Goal: Task Accomplishment & Management: Manage account settings

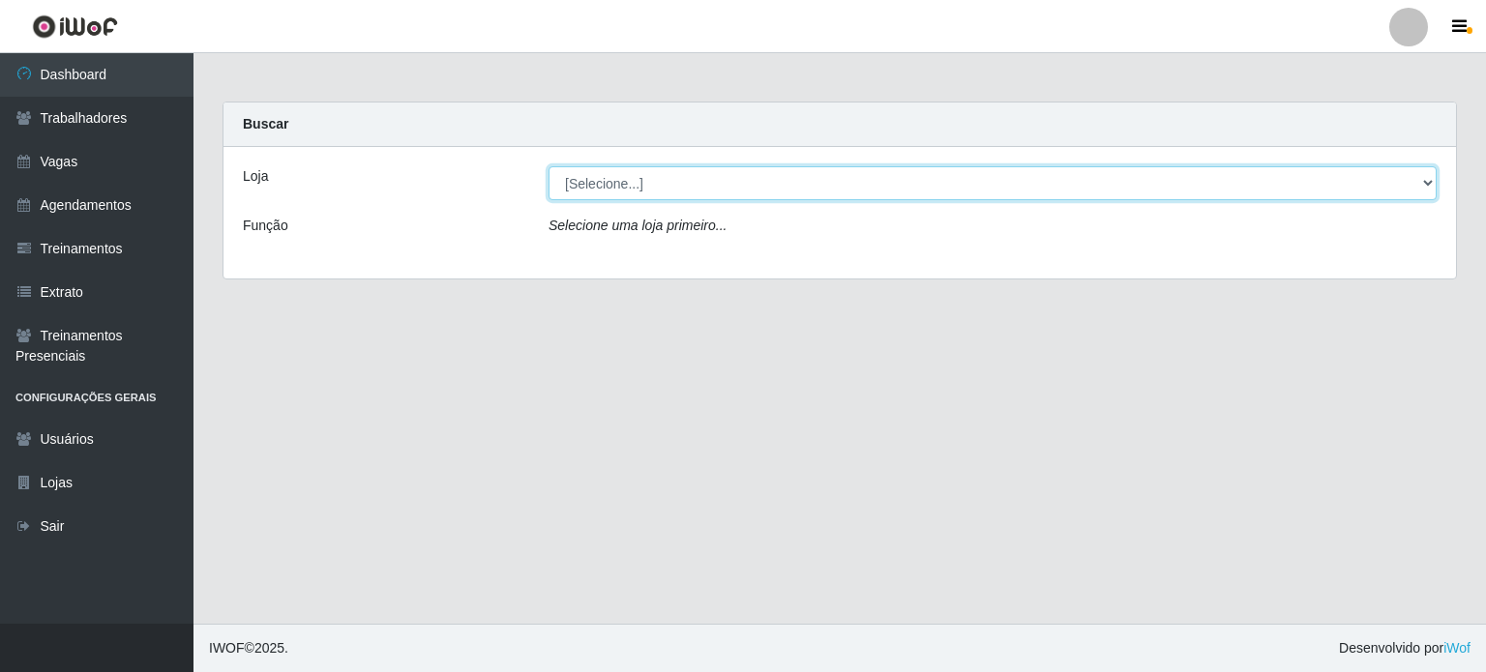
click at [686, 185] on select "[Selecione...] Corte Fácil - Unidade Planalto" at bounding box center [993, 183] width 888 height 34
select select "202"
click at [549, 166] on select "[Selecione...] Corte Fácil - Unidade Planalto" at bounding box center [993, 183] width 888 height 34
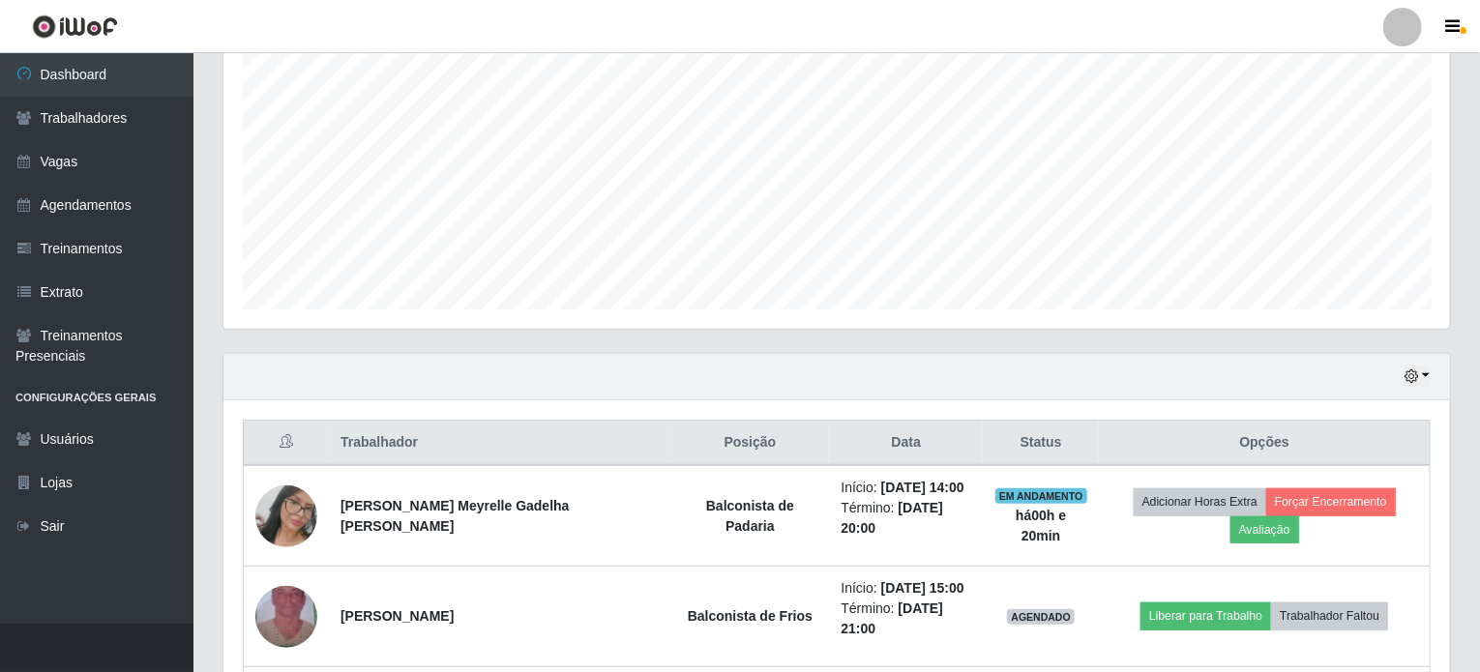
scroll to position [387, 0]
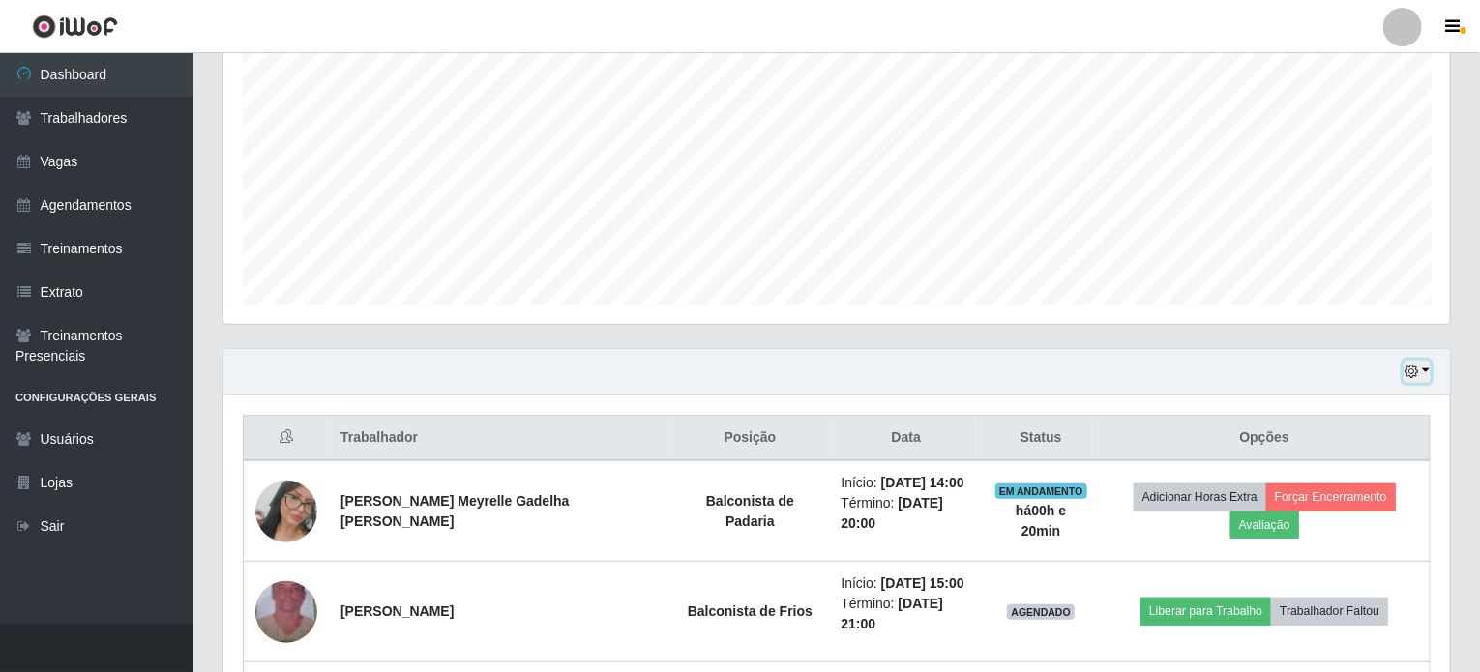
click at [1424, 376] on button "button" at bounding box center [1417, 372] width 27 height 22
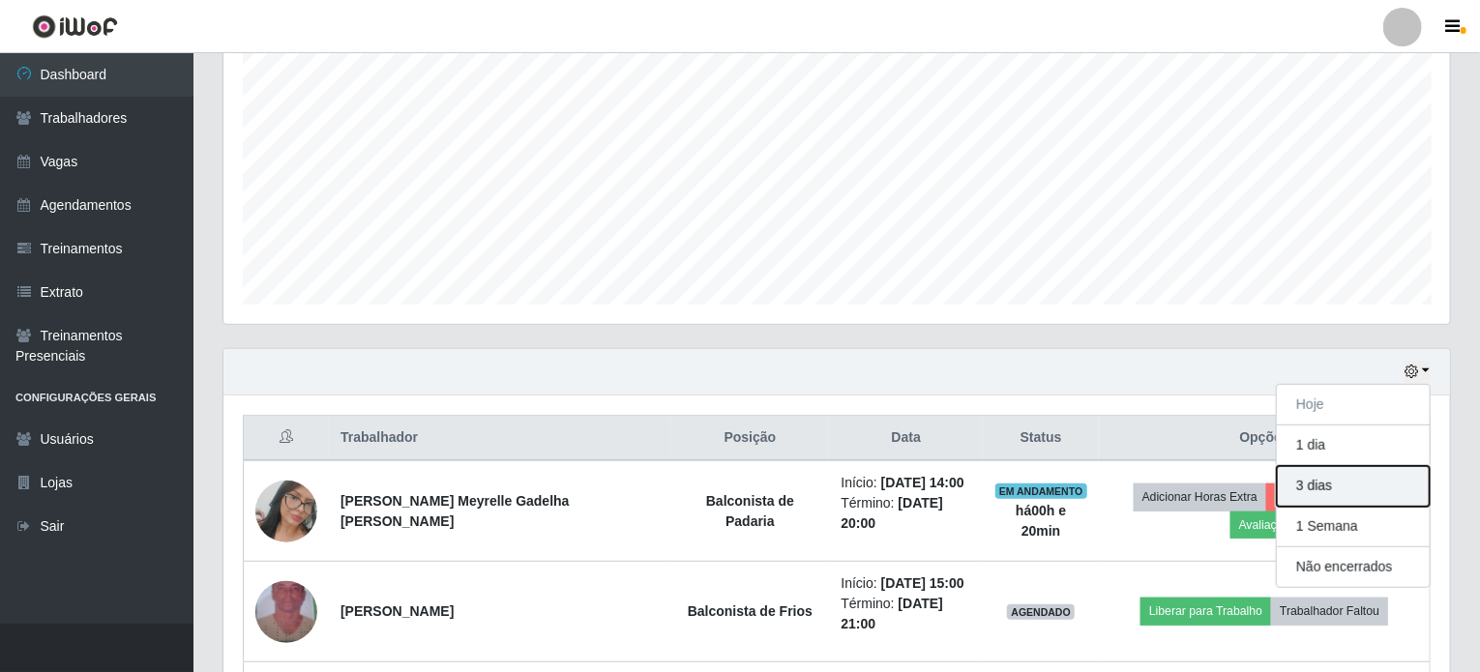
click at [1330, 490] on button "3 dias" at bounding box center [1353, 486] width 153 height 41
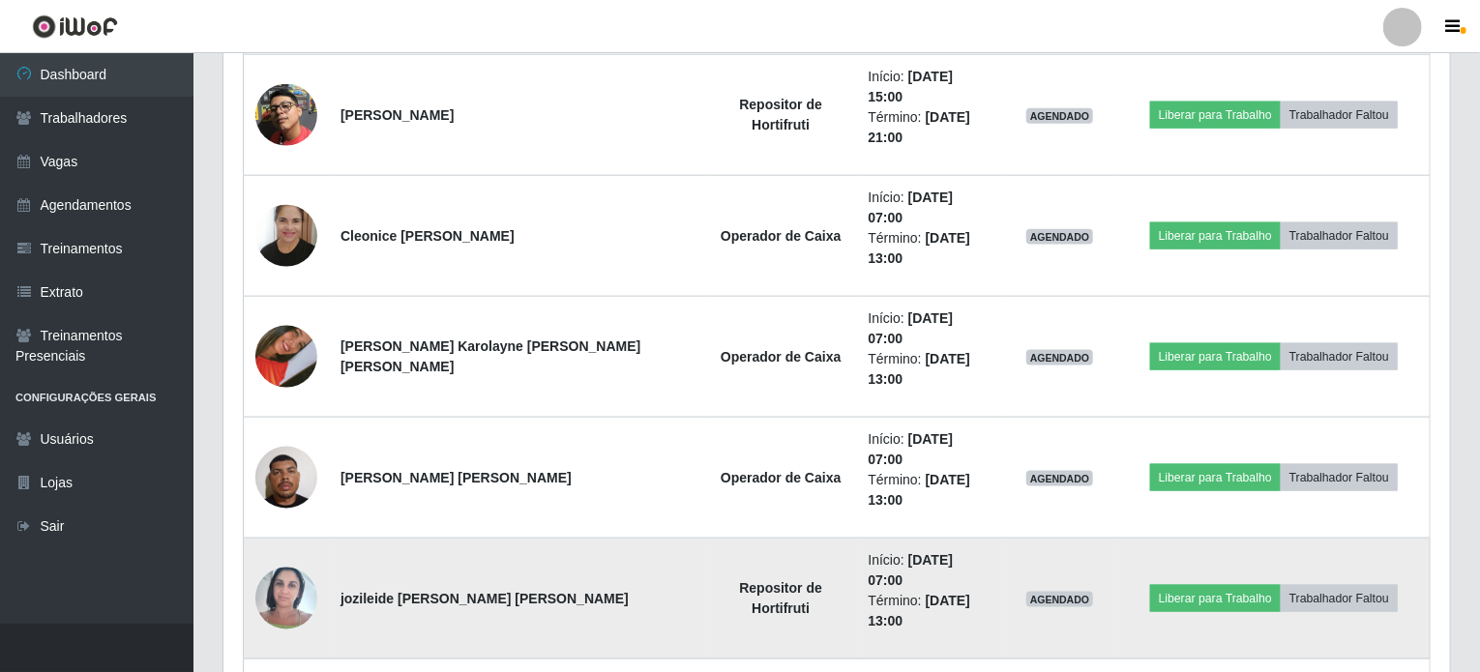
scroll to position [1161, 0]
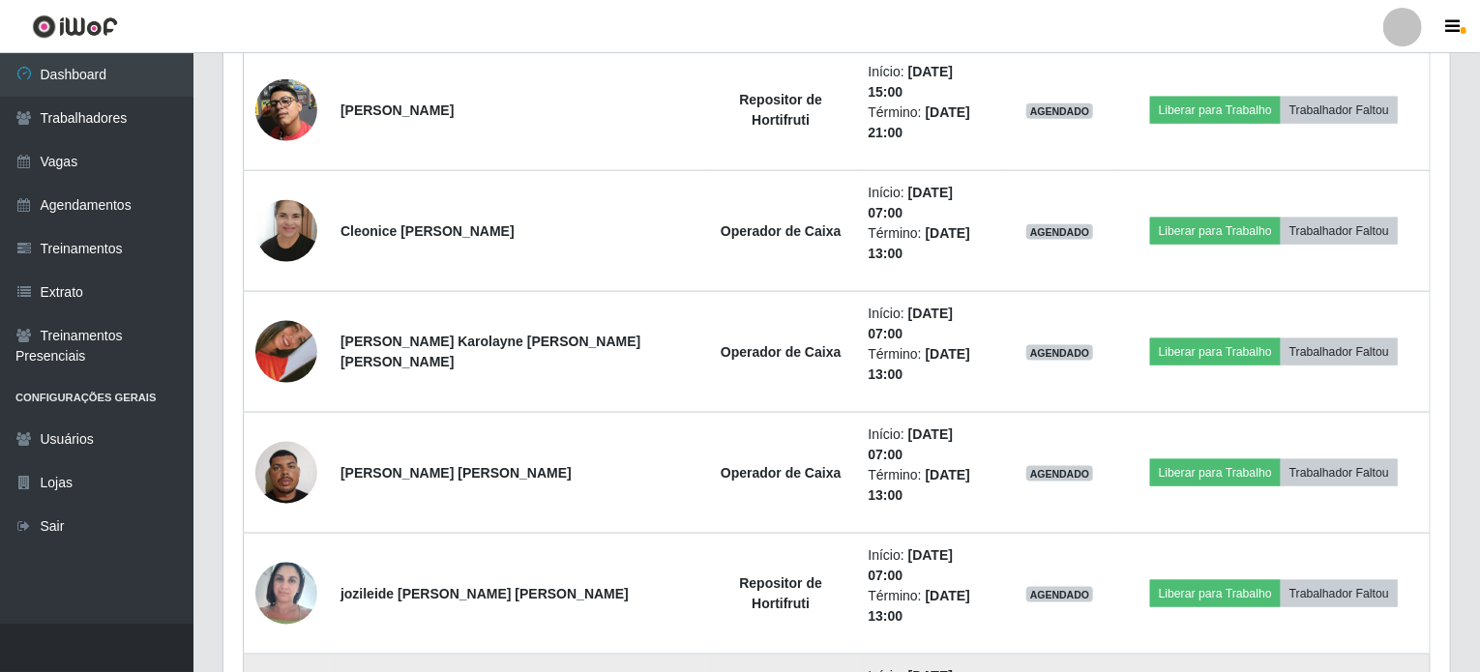
drag, startPoint x: 798, startPoint y: 393, endPoint x: 935, endPoint y: 417, distance: 138.6
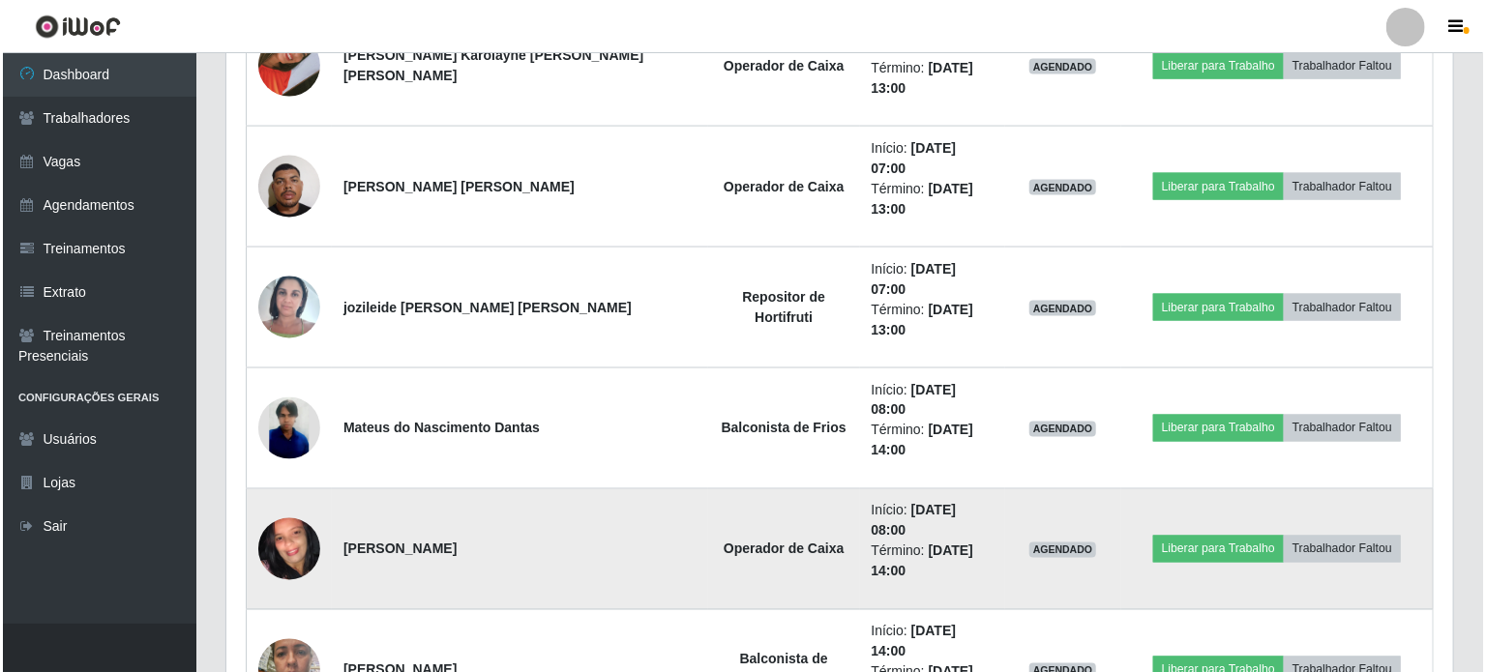
scroll to position [1451, 0]
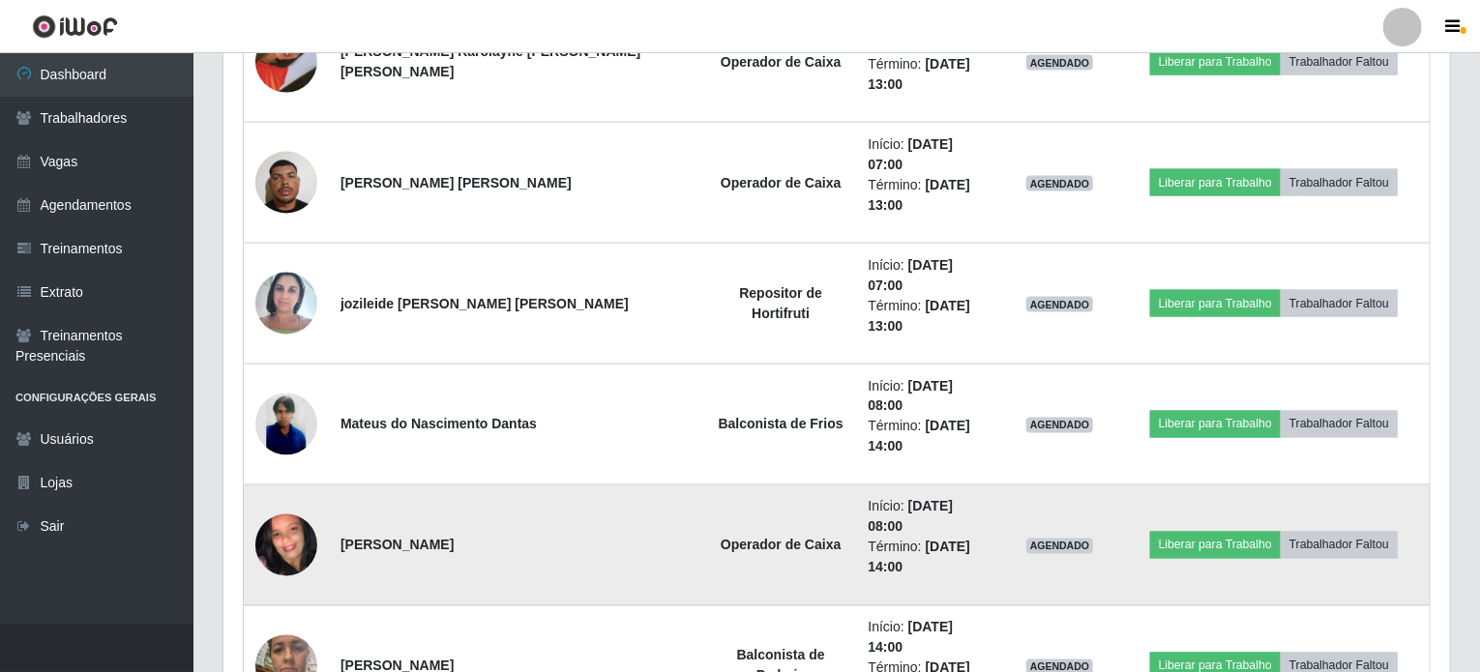
click at [279, 477] on img at bounding box center [286, 545] width 62 height 137
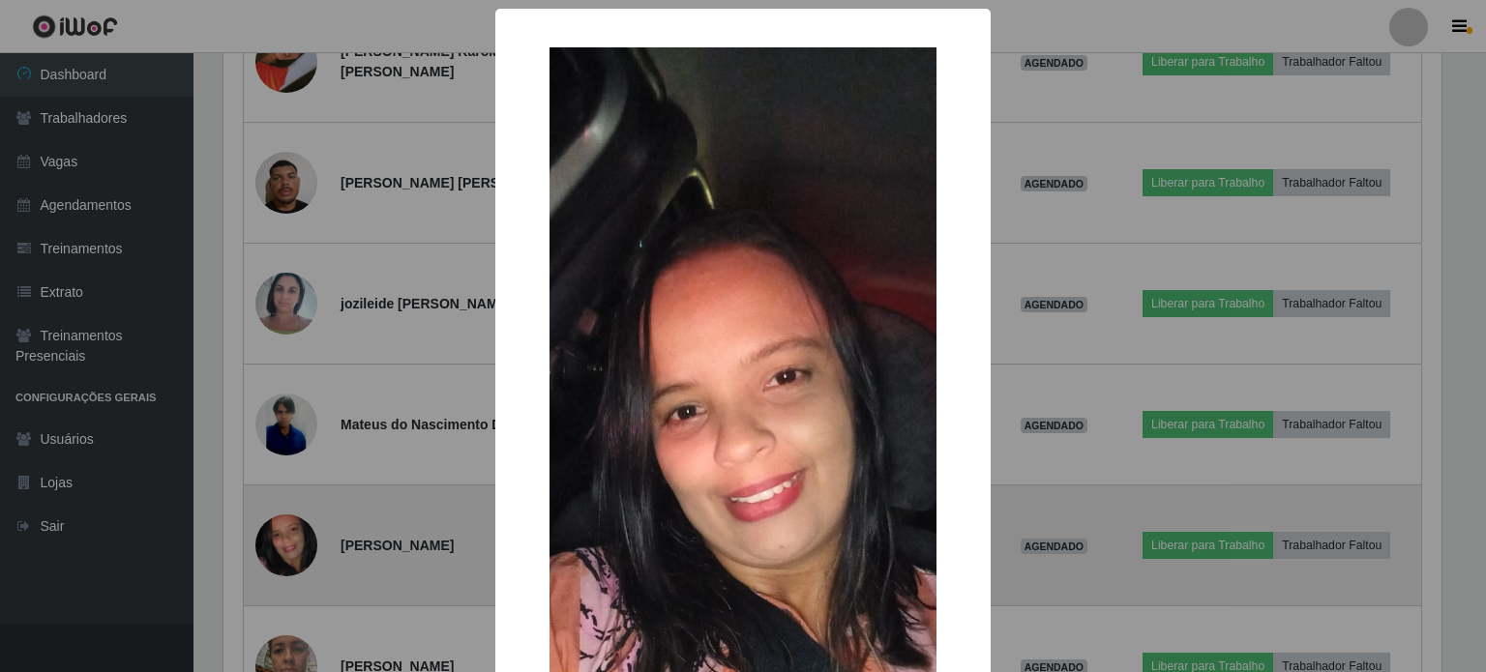
scroll to position [402, 1219]
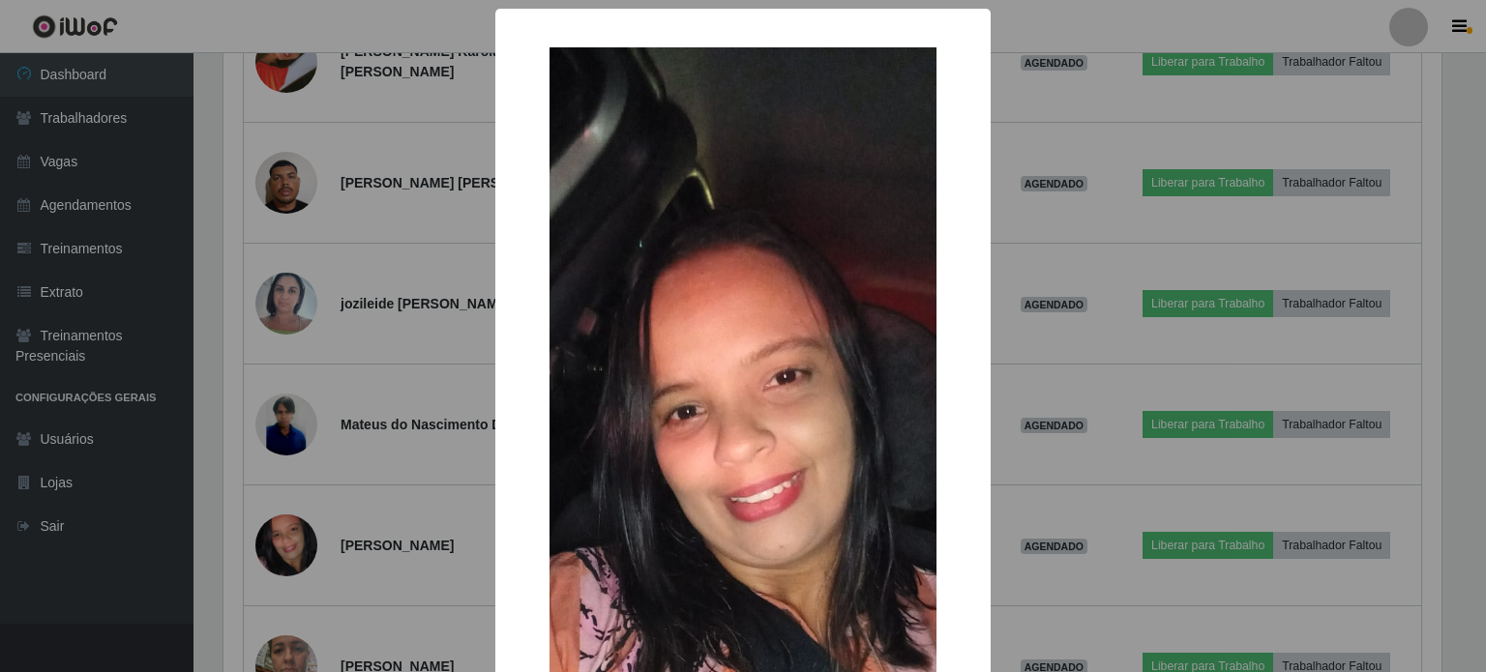
click at [733, 429] on img at bounding box center [743, 477] width 387 height 860
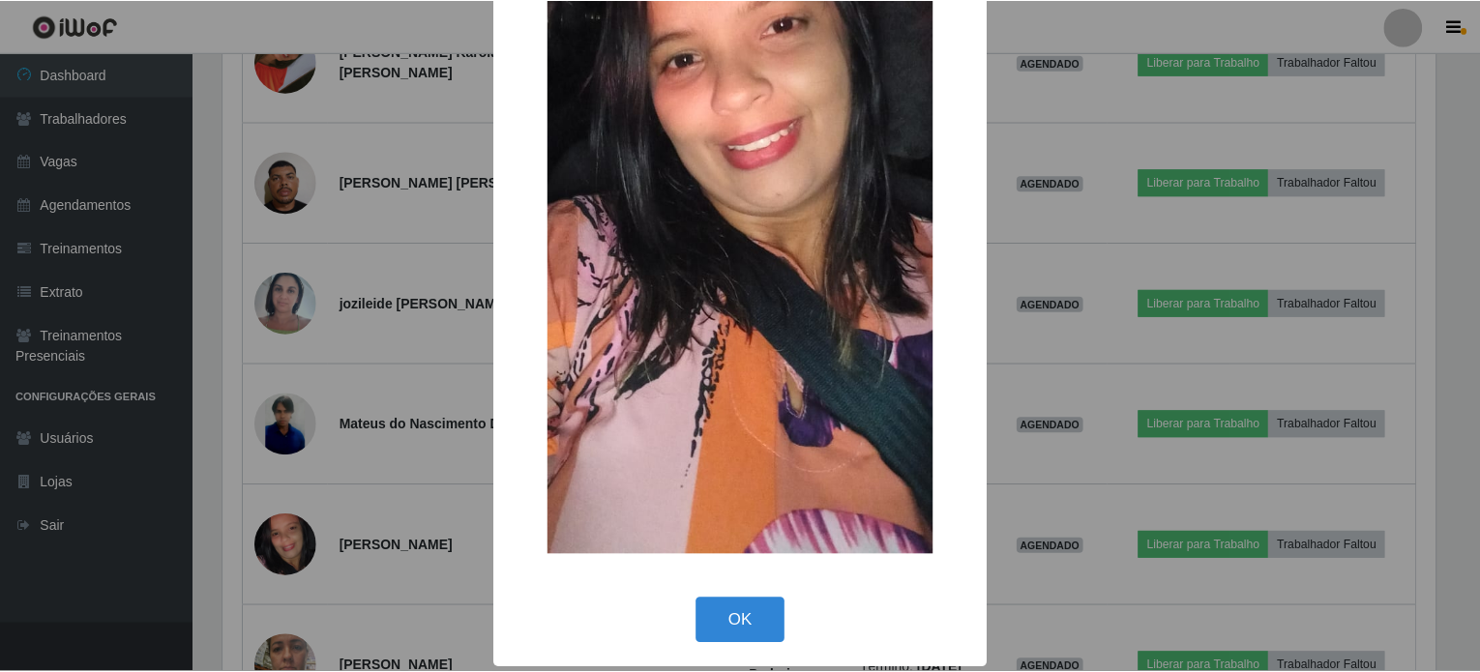
scroll to position [356, 0]
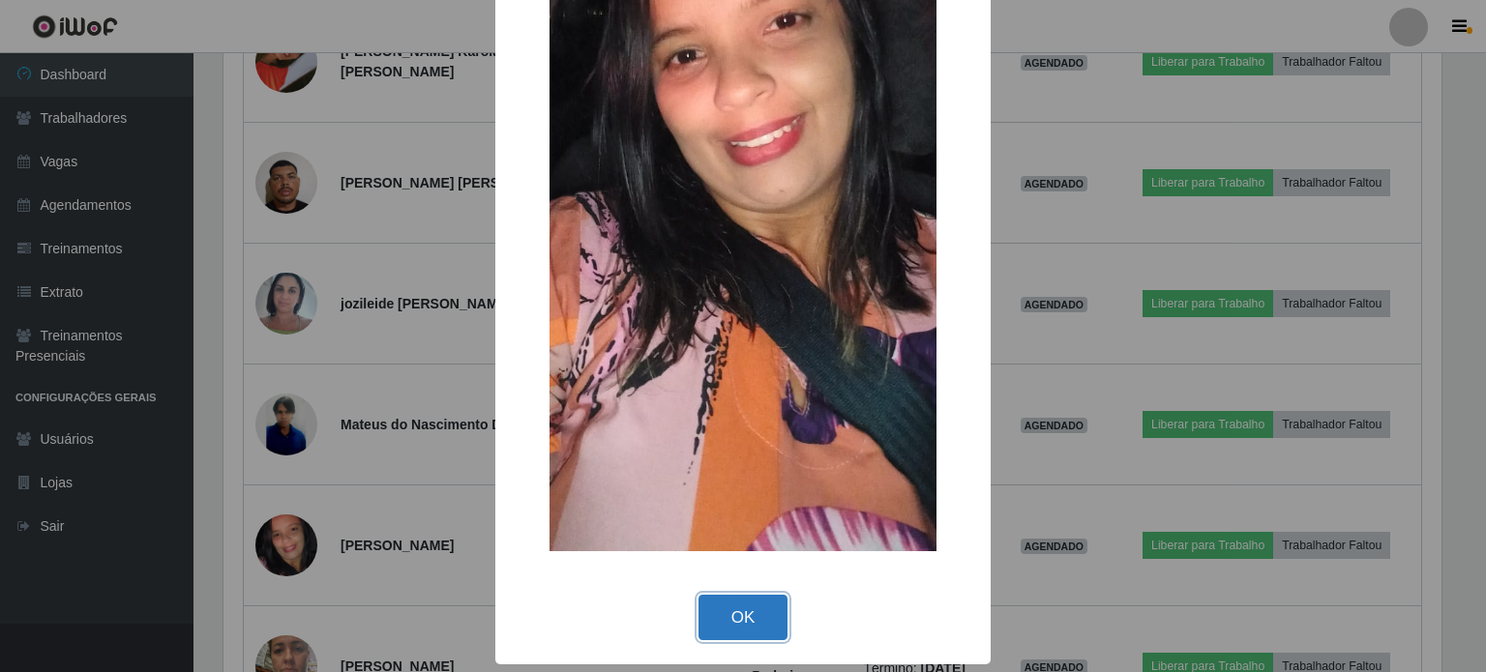
click at [762, 614] on button "OK" at bounding box center [744, 617] width 90 height 45
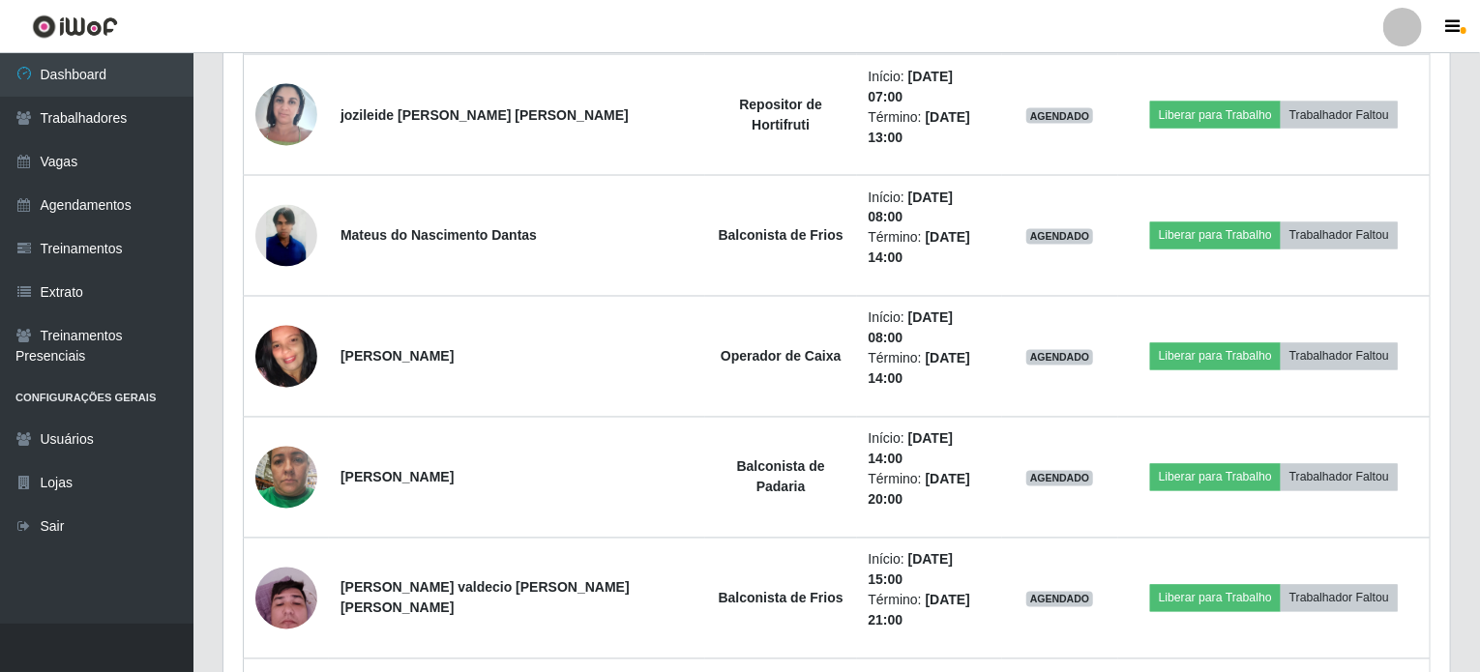
scroll to position [1645, 0]
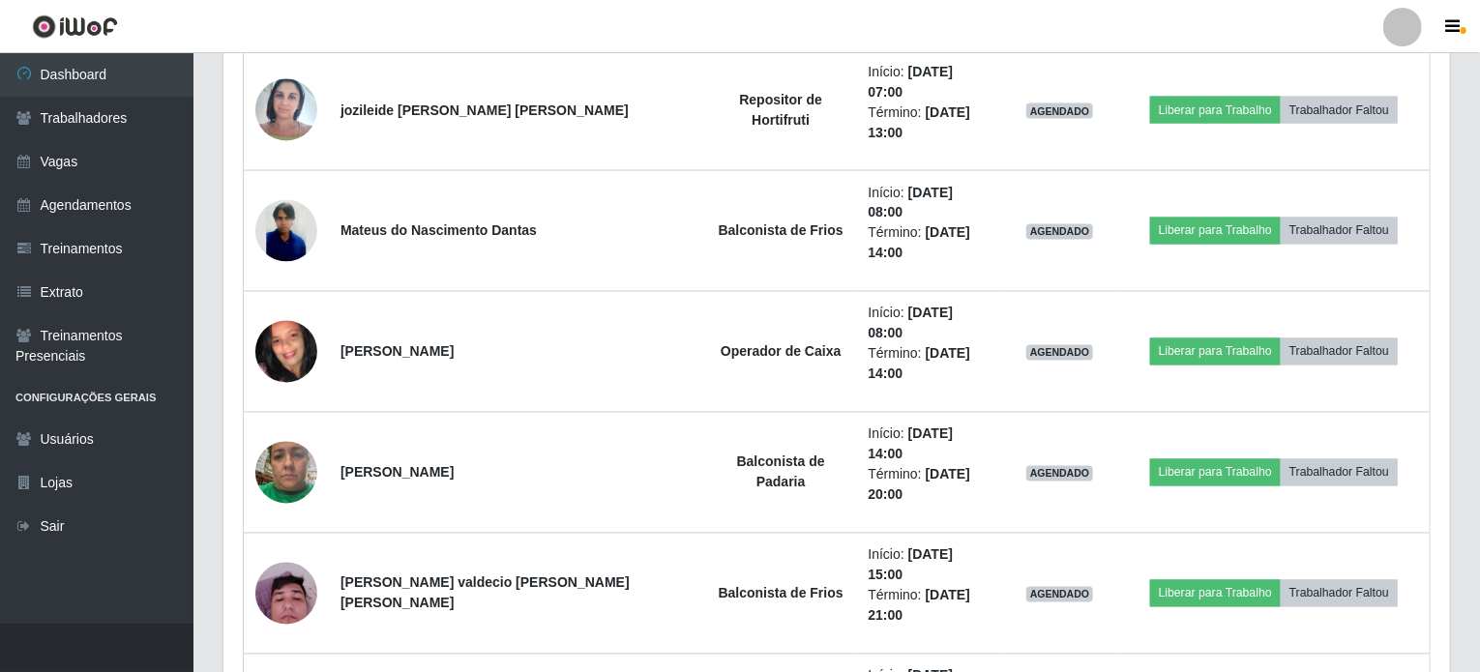
drag, startPoint x: 807, startPoint y: 431, endPoint x: 942, endPoint y: 463, distance: 139.4
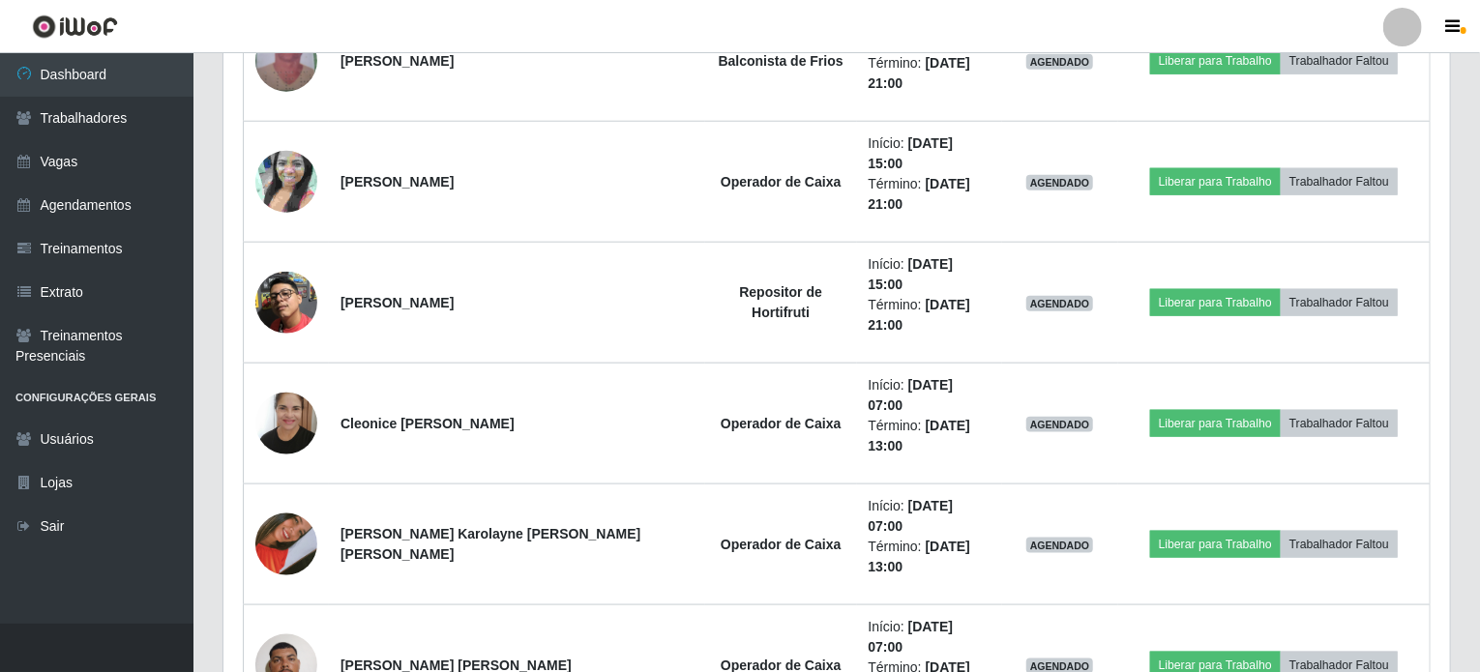
scroll to position [968, 0]
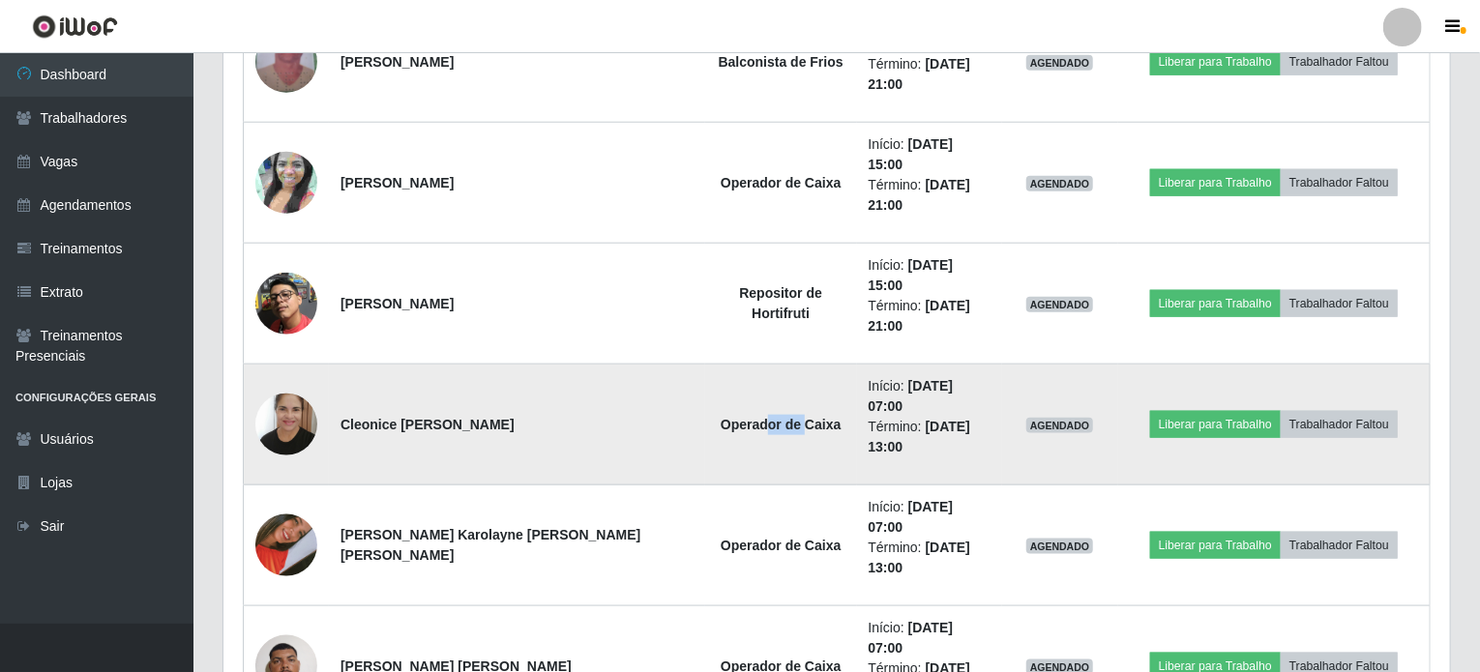
drag, startPoint x: 653, startPoint y: 262, endPoint x: 687, endPoint y: 282, distance: 39.0
click at [705, 365] on td "Operador de Caixa" at bounding box center [781, 425] width 152 height 121
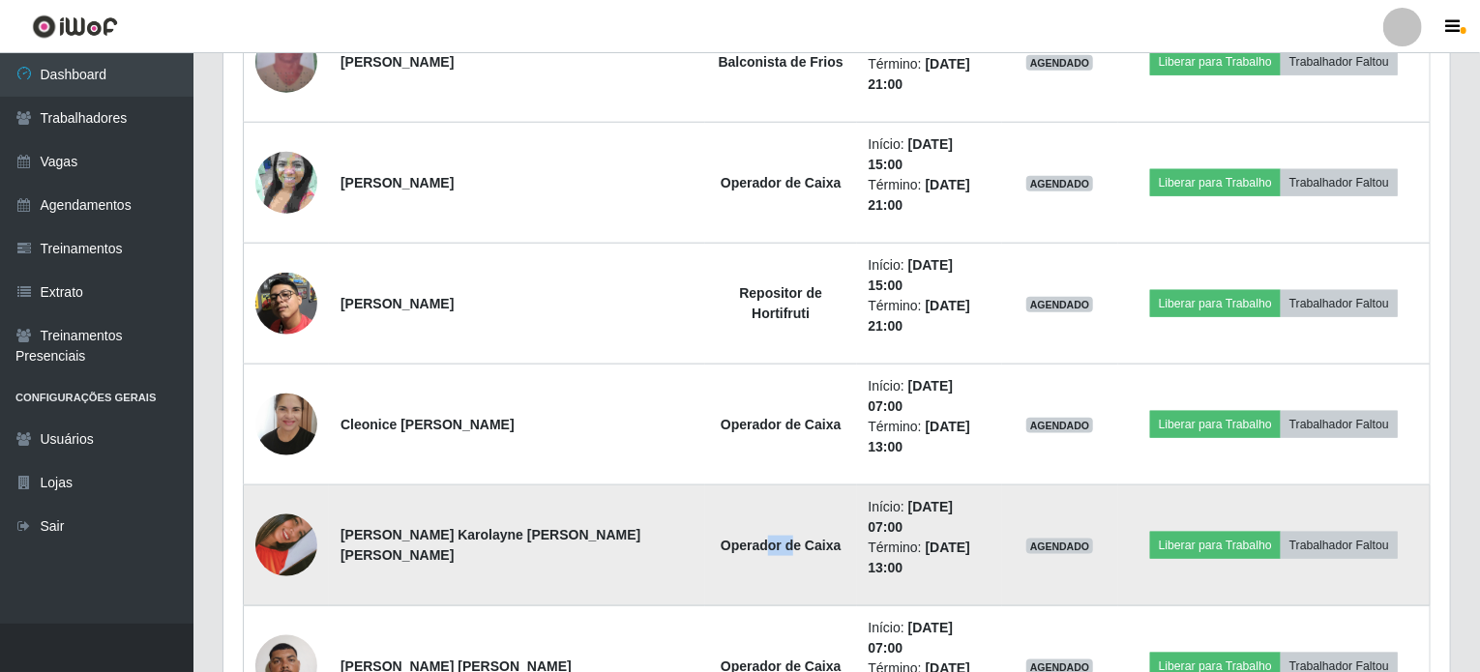
drag, startPoint x: 648, startPoint y: 348, endPoint x: 677, endPoint y: 355, distance: 29.8
click at [721, 538] on strong "Operador de Caixa" at bounding box center [781, 545] width 121 height 15
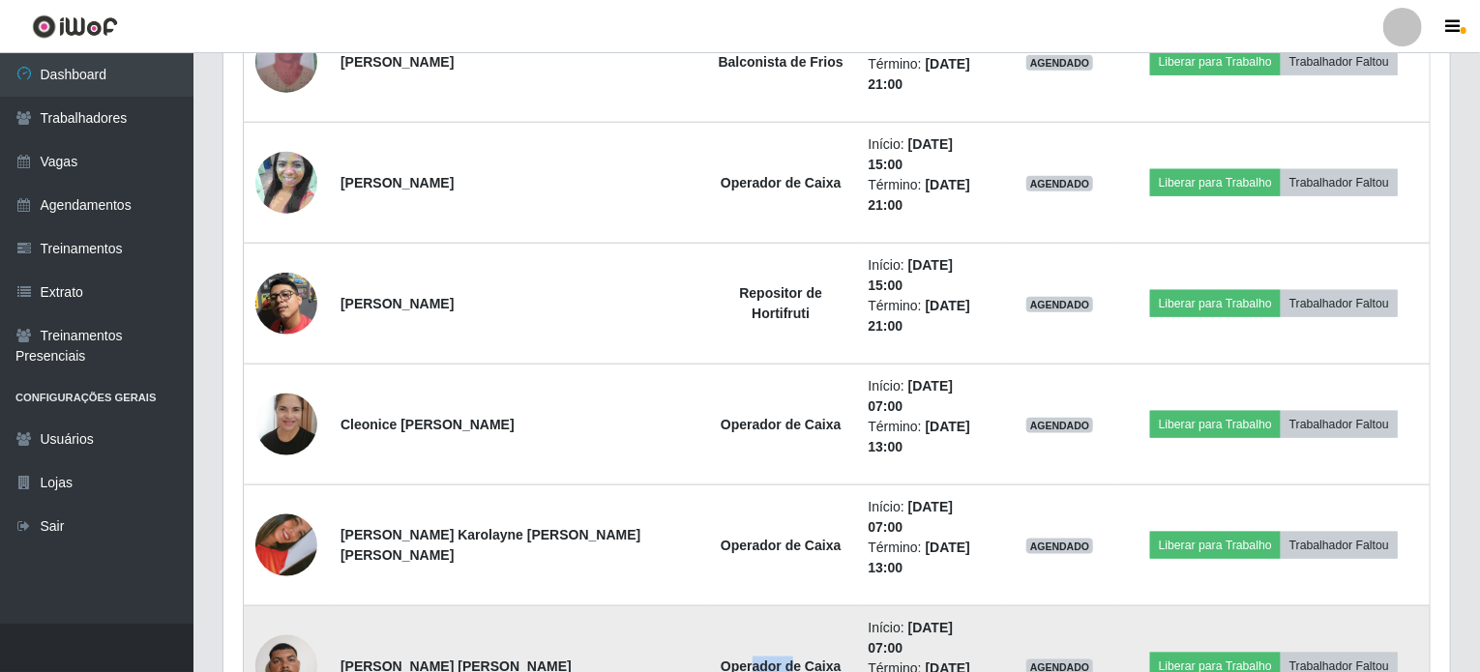
drag, startPoint x: 639, startPoint y: 441, endPoint x: 675, endPoint y: 456, distance: 39.5
click at [705, 607] on td "Operador de Caixa" at bounding box center [781, 667] width 152 height 121
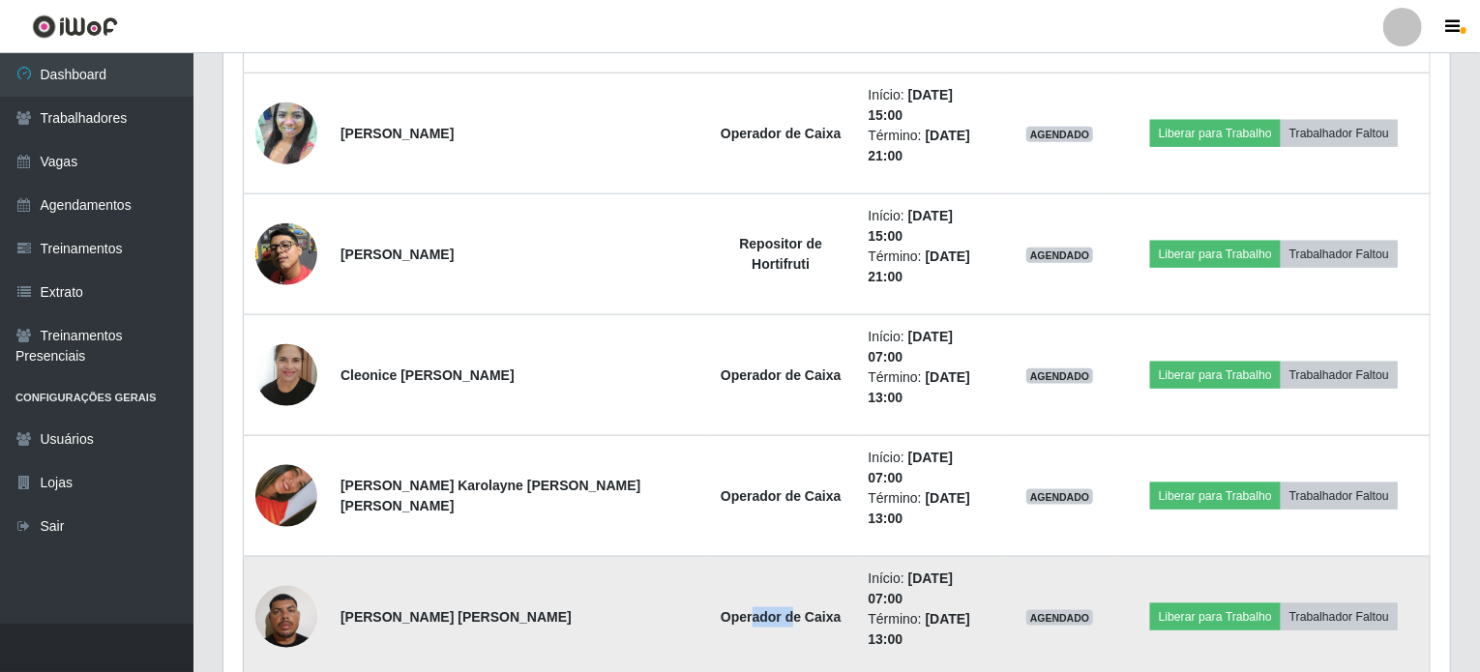
scroll to position [1064, 0]
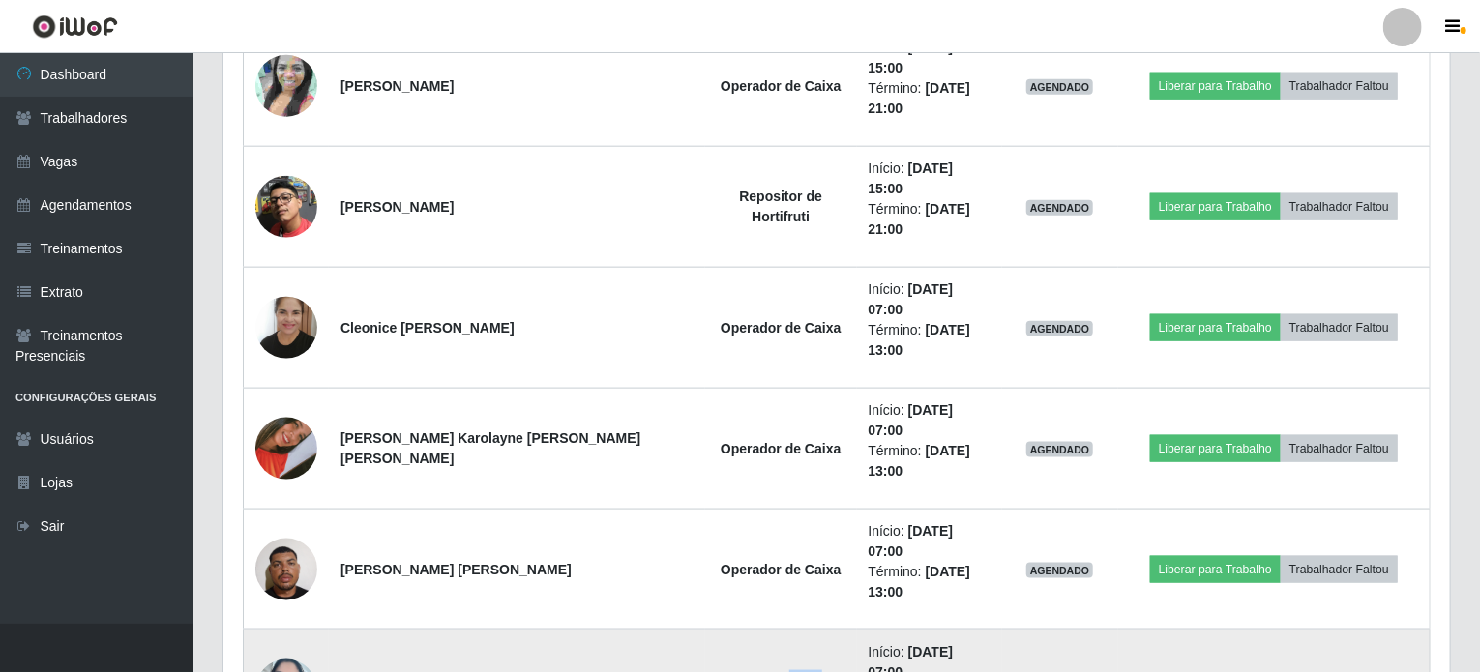
drag, startPoint x: 639, startPoint y: 427, endPoint x: 672, endPoint y: 430, distance: 33.0
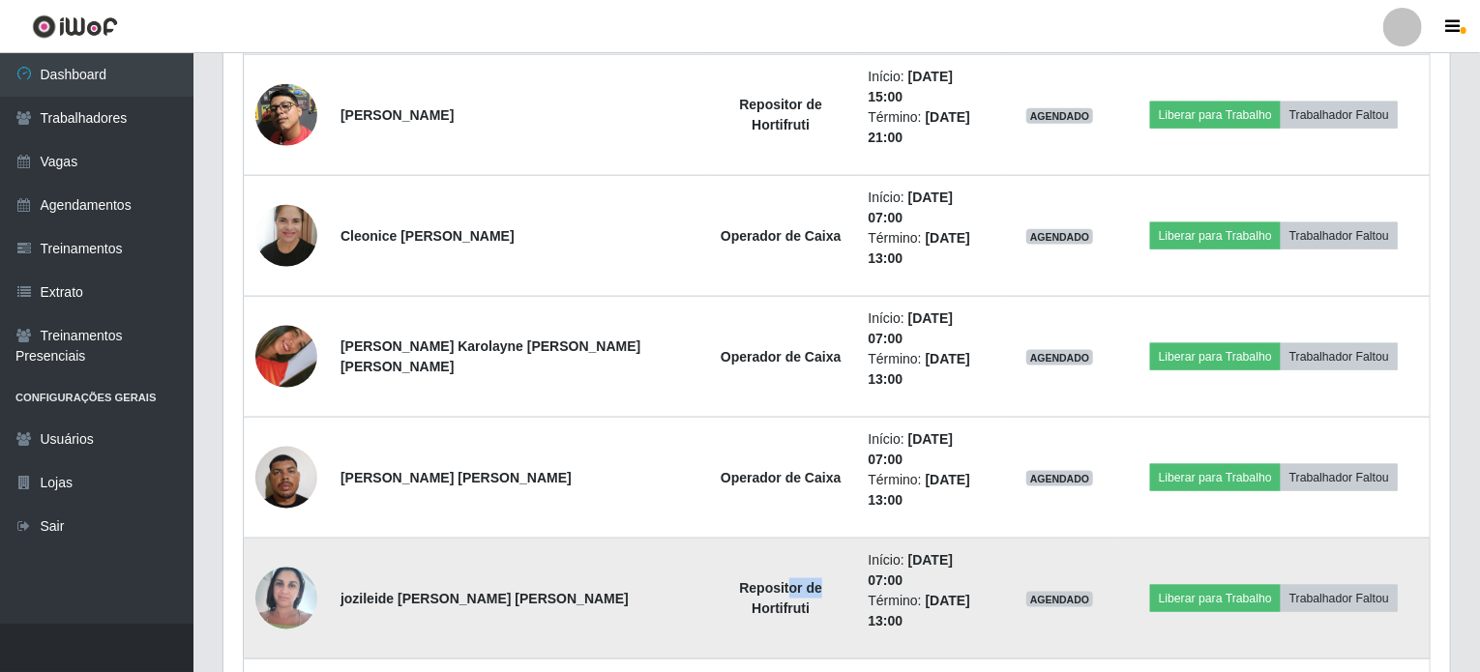
scroll to position [1161, 0]
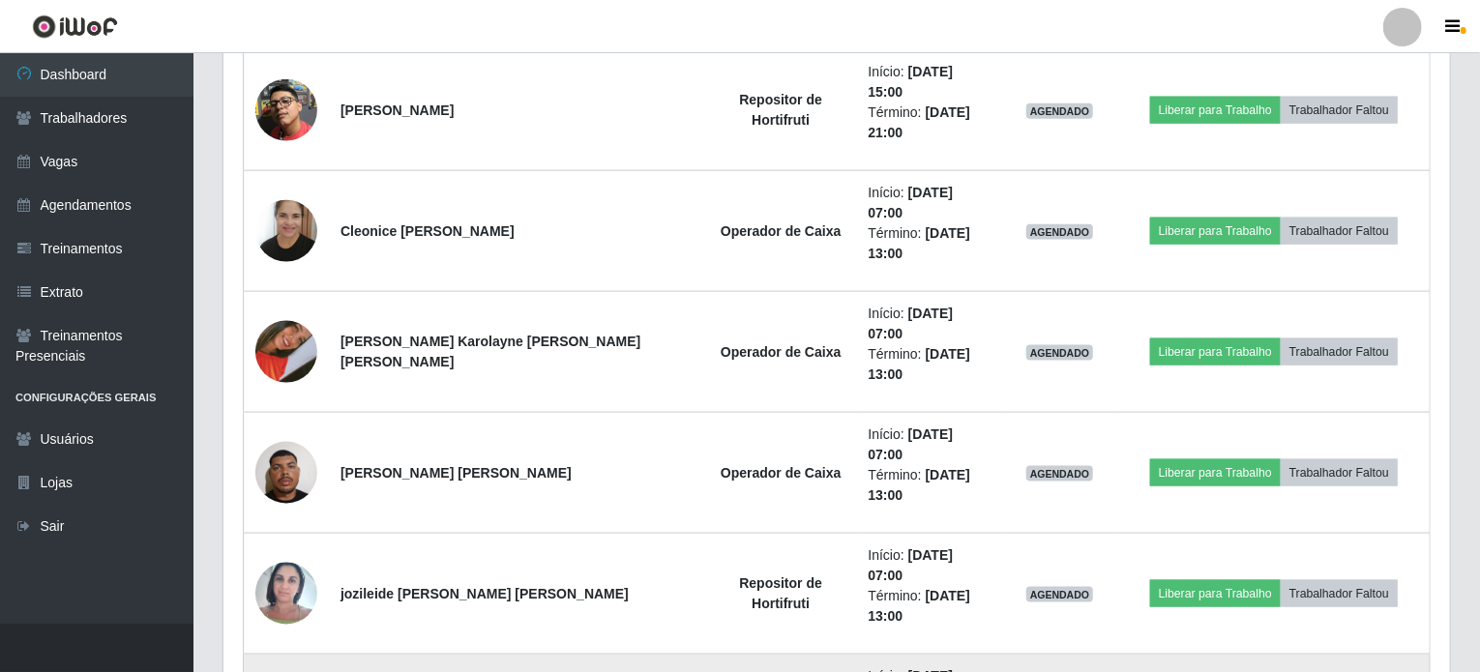
drag, startPoint x: 653, startPoint y: 411, endPoint x: 677, endPoint y: 411, distance: 24.2
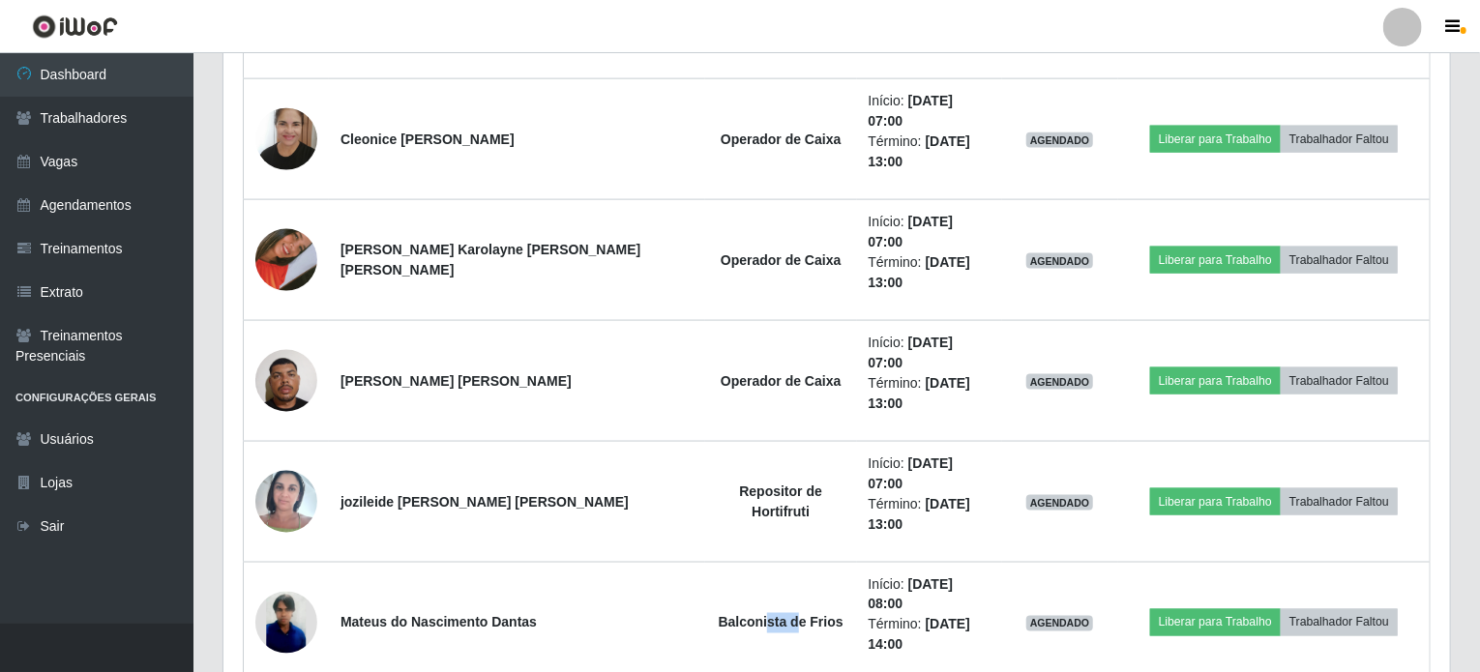
scroll to position [1258, 0]
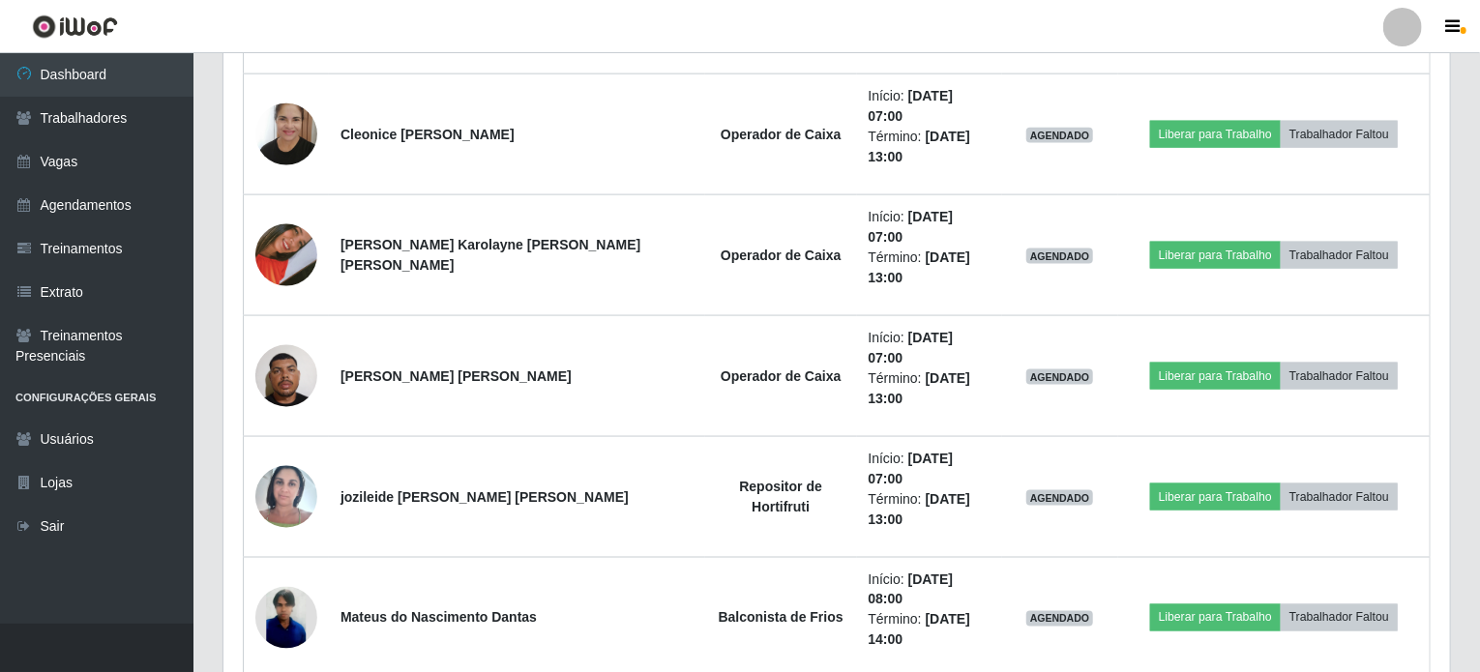
drag, startPoint x: 651, startPoint y: 582, endPoint x: 670, endPoint y: 582, distance: 18.4
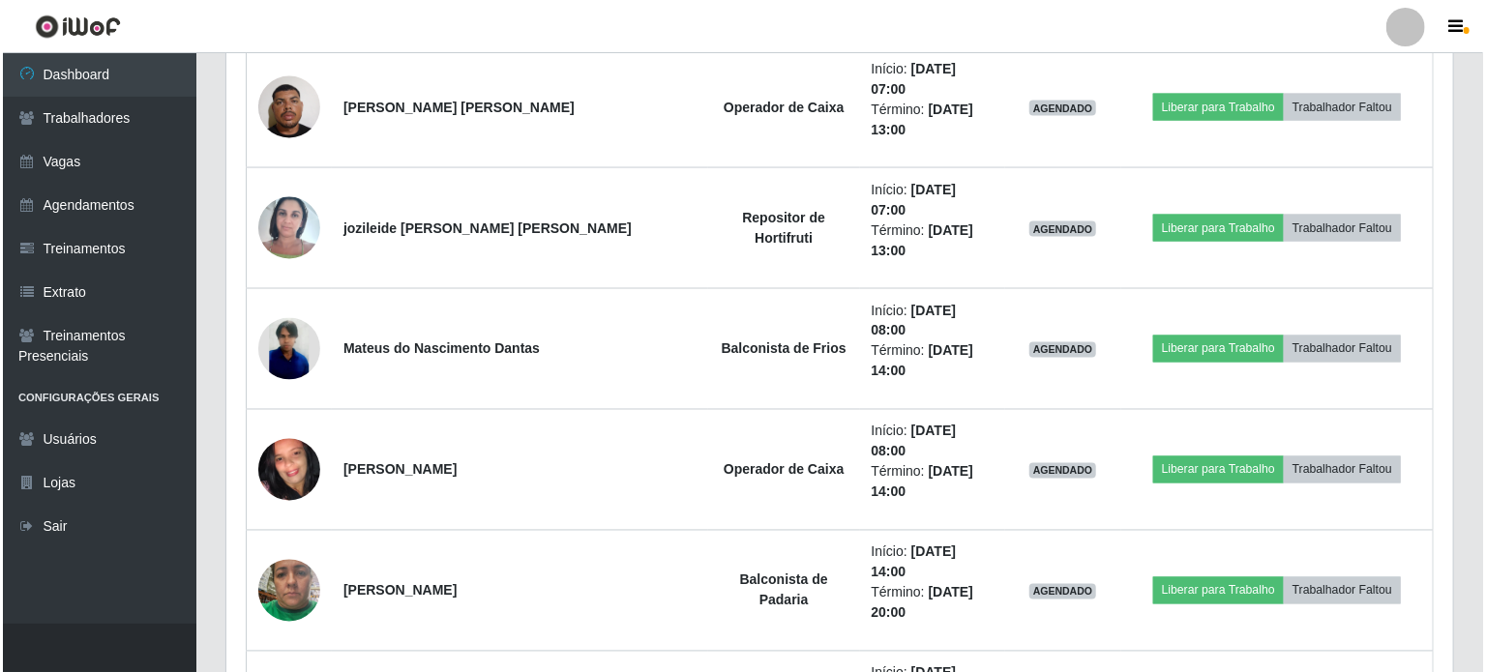
scroll to position [1548, 0]
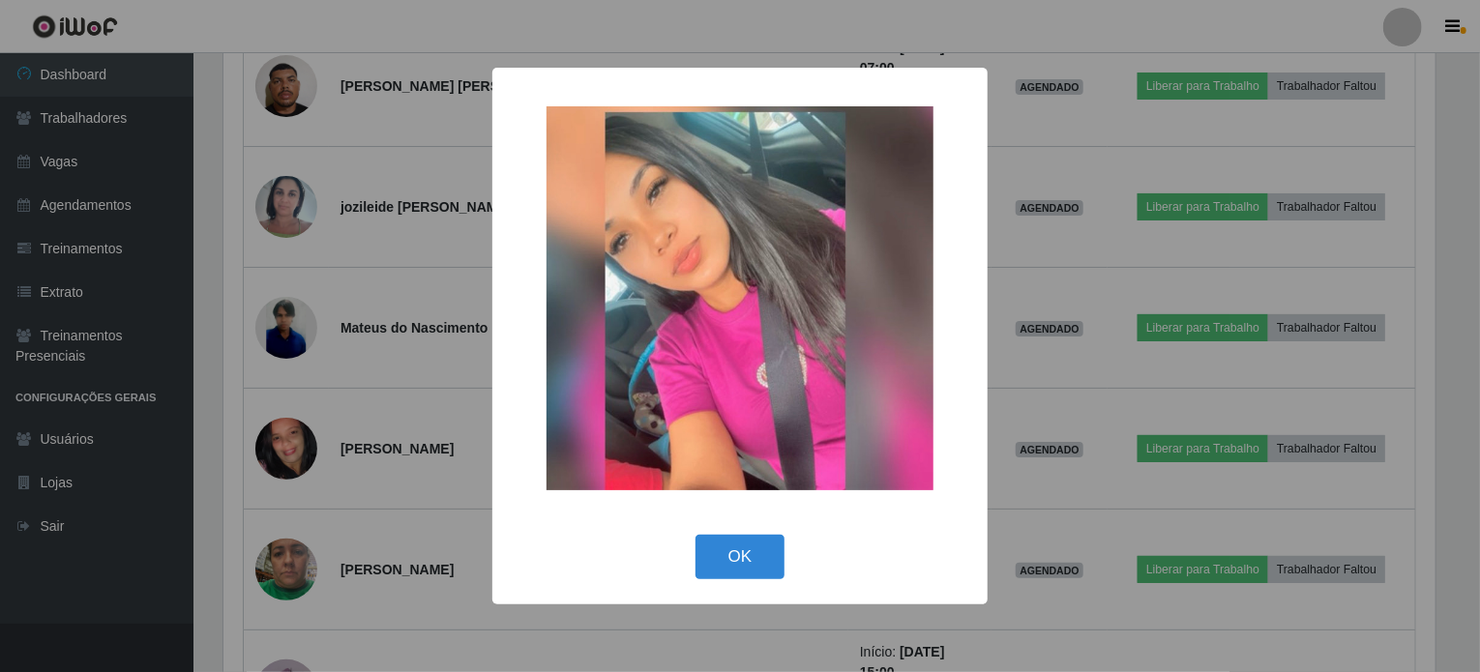
scroll to position [402, 1219]
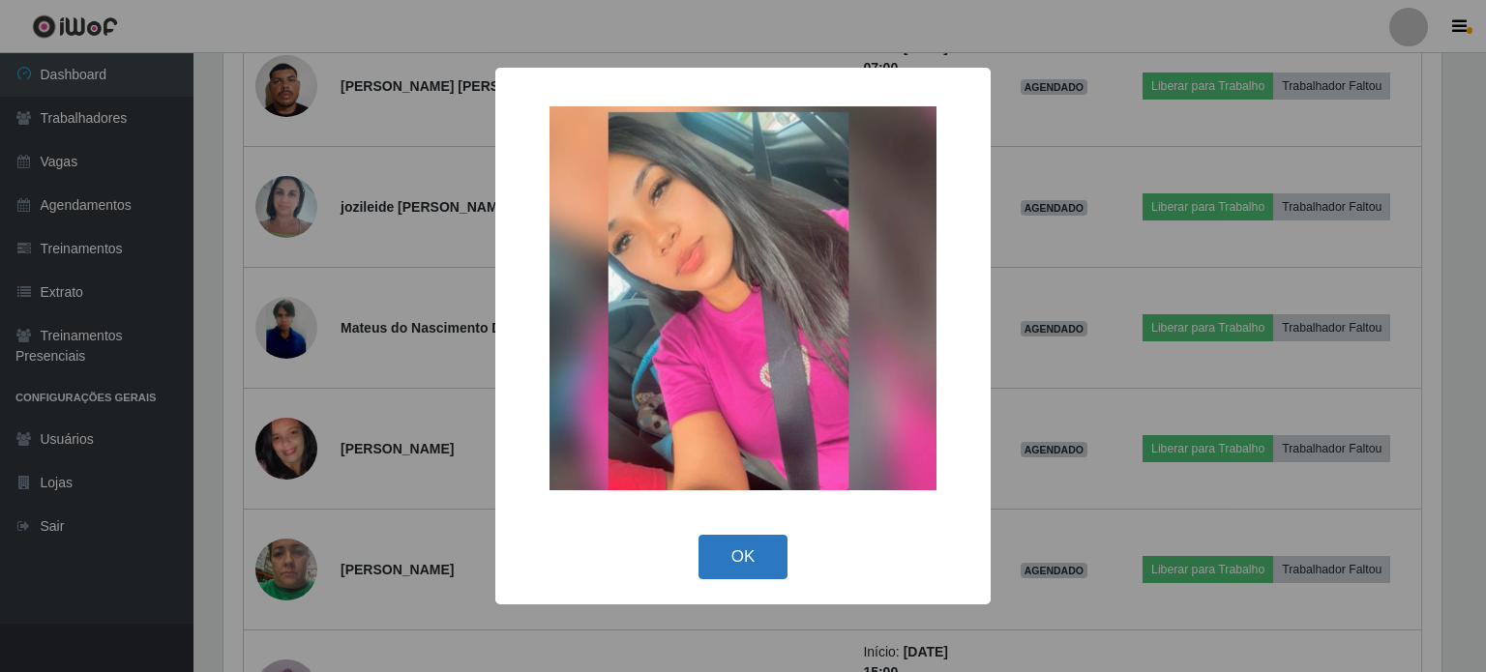
click at [759, 563] on button "OK" at bounding box center [744, 557] width 90 height 45
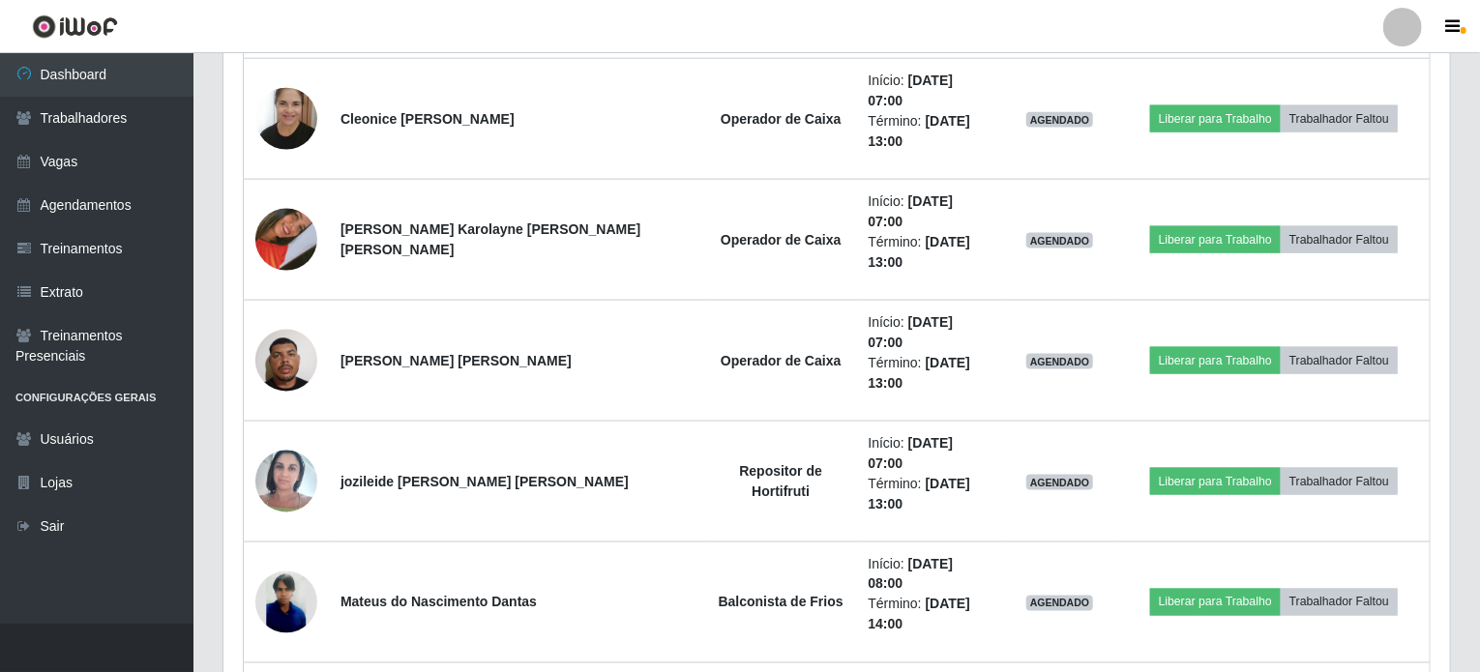
scroll to position [1258, 0]
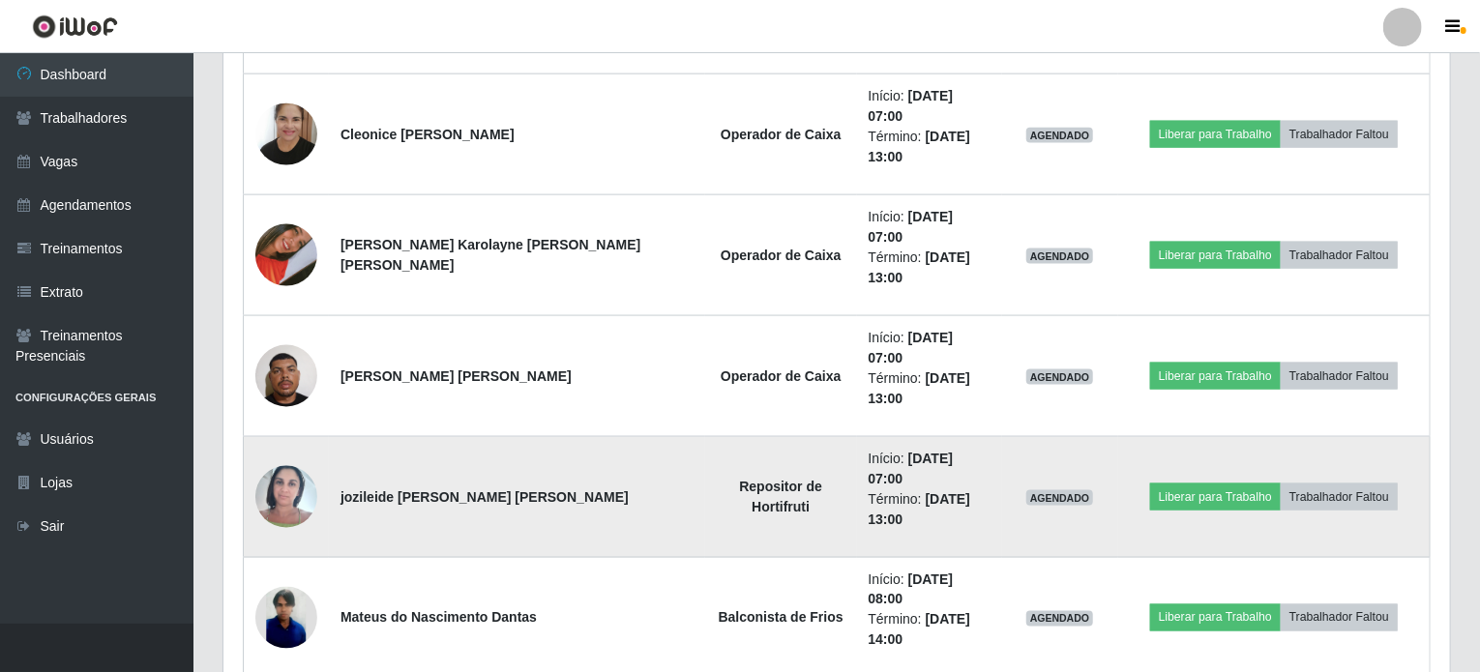
click at [273, 456] on img at bounding box center [286, 497] width 62 height 82
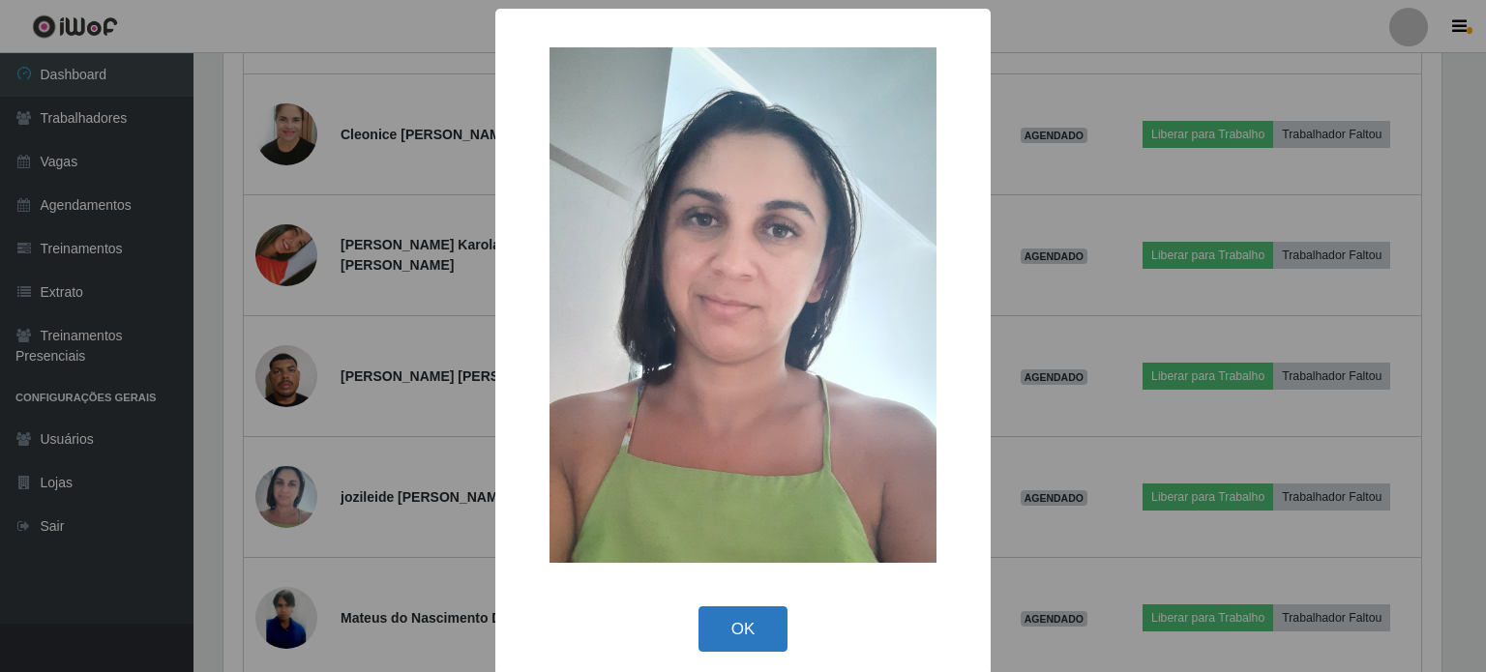
click at [763, 624] on button "OK" at bounding box center [744, 629] width 90 height 45
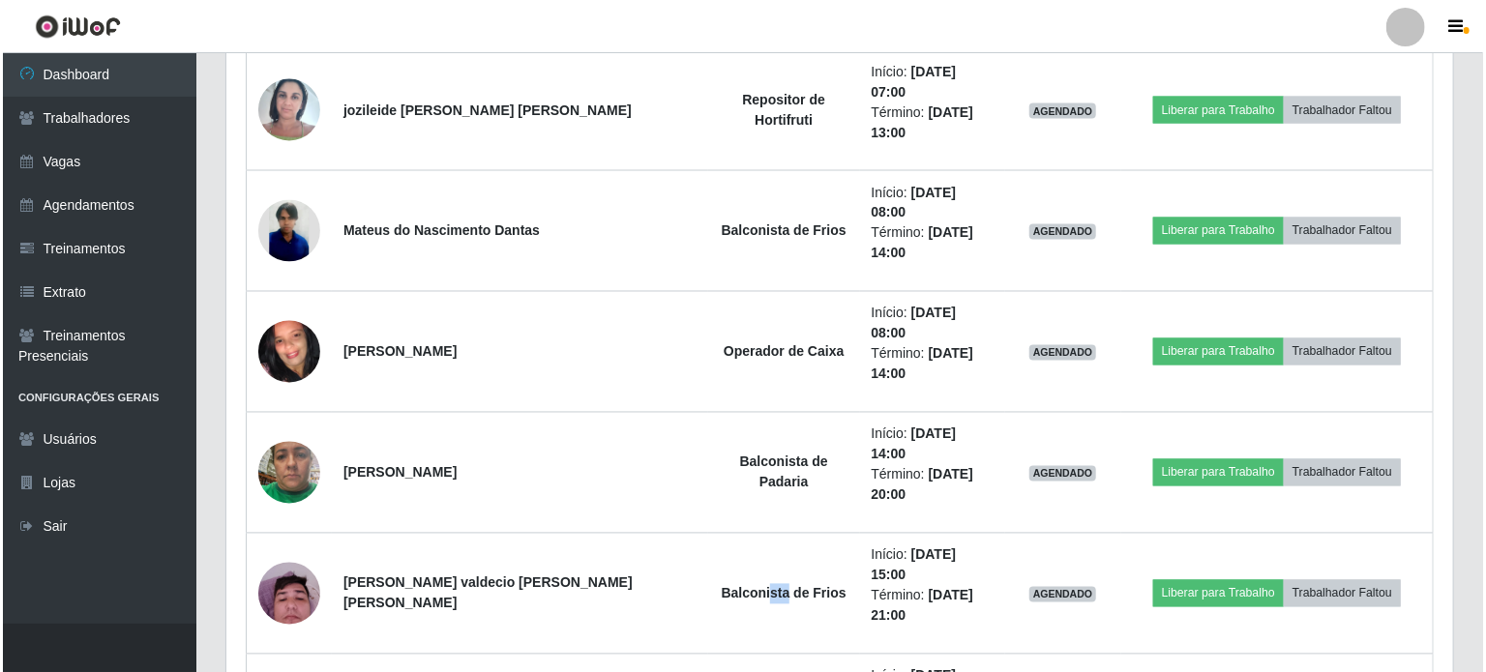
scroll to position [1548, 0]
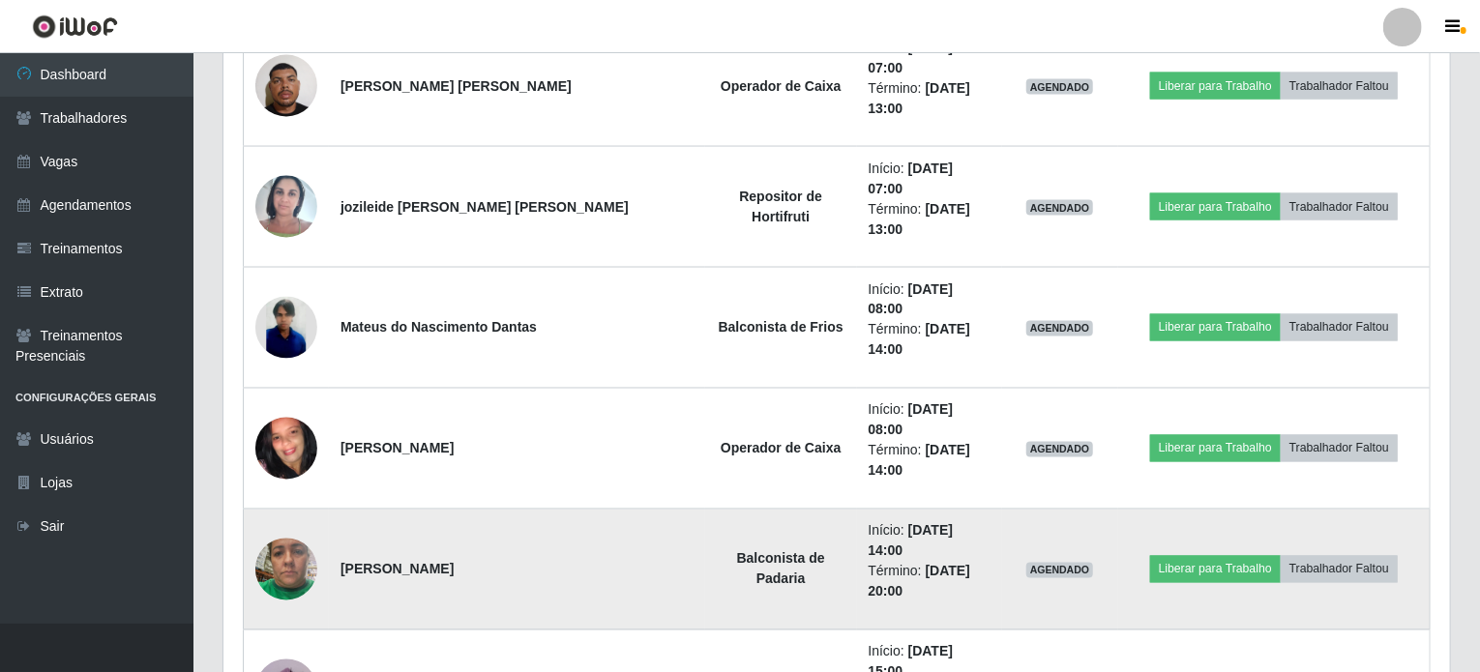
click at [290, 528] on img at bounding box center [286, 569] width 62 height 82
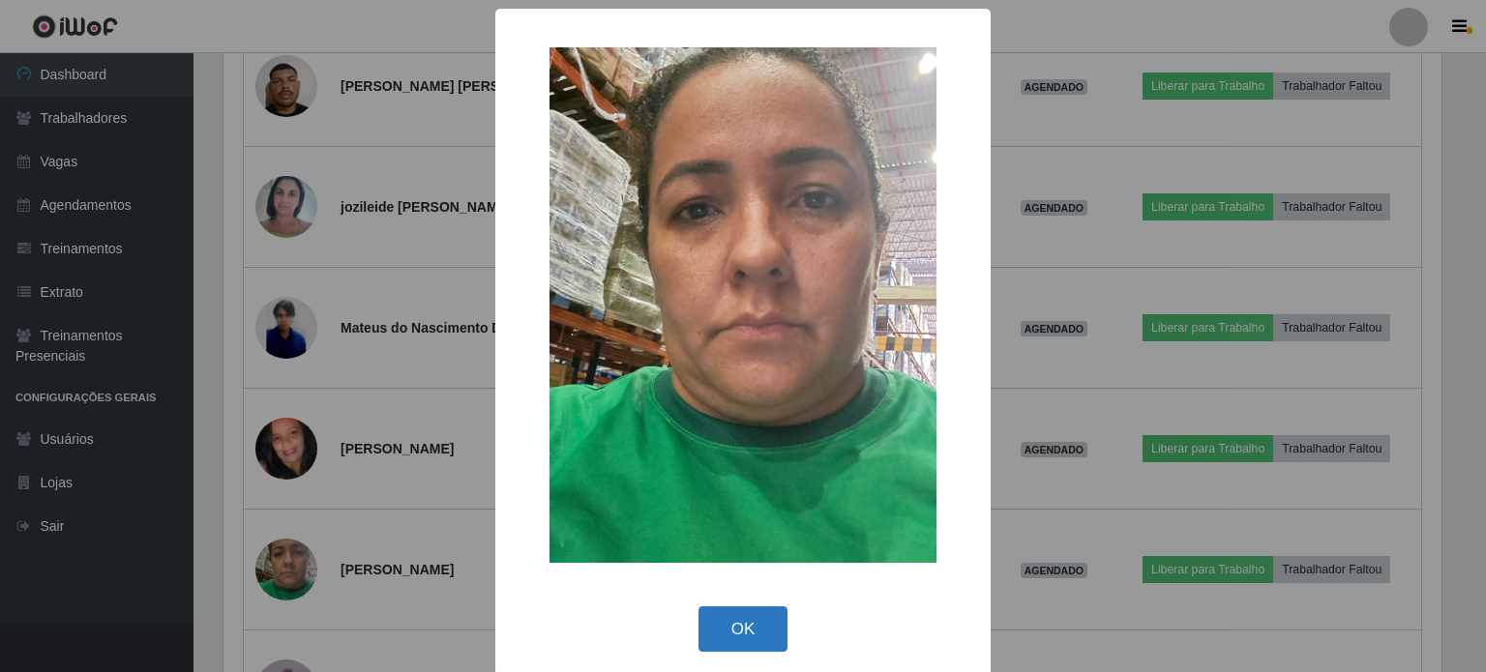
click at [727, 637] on button "OK" at bounding box center [744, 629] width 90 height 45
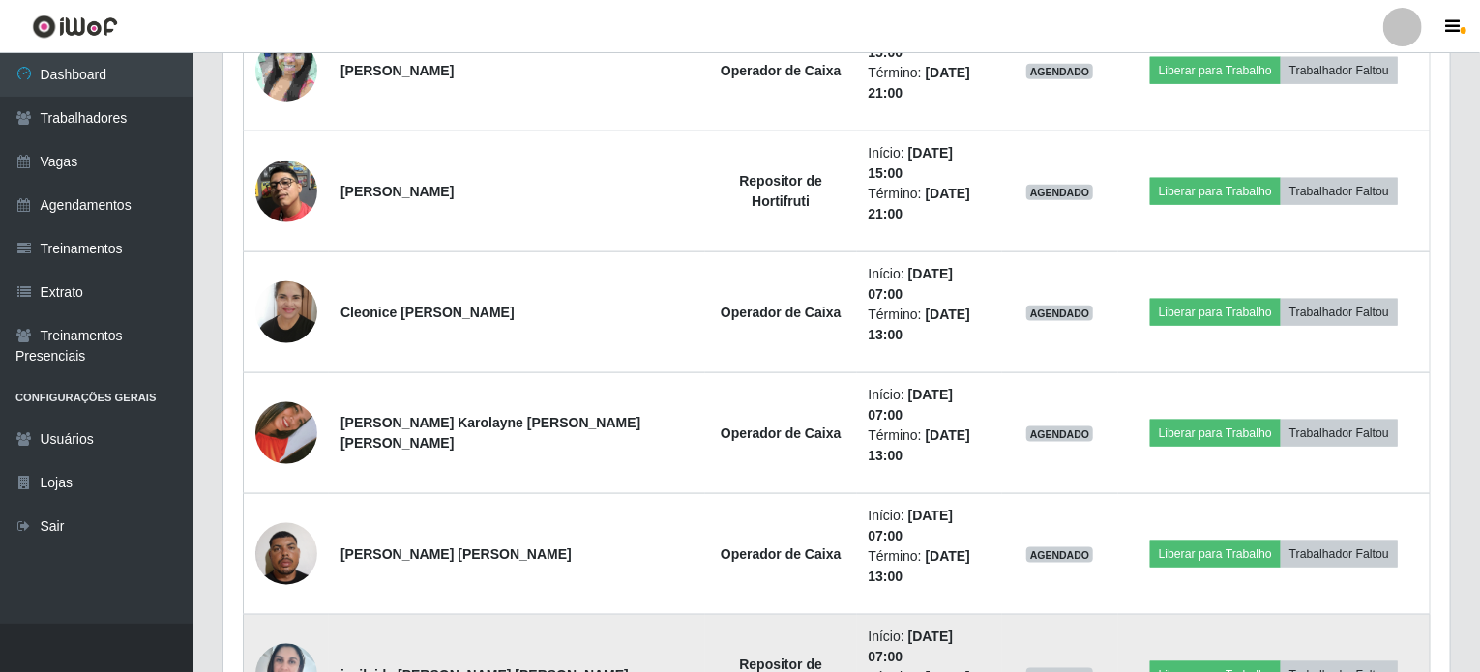
scroll to position [1064, 0]
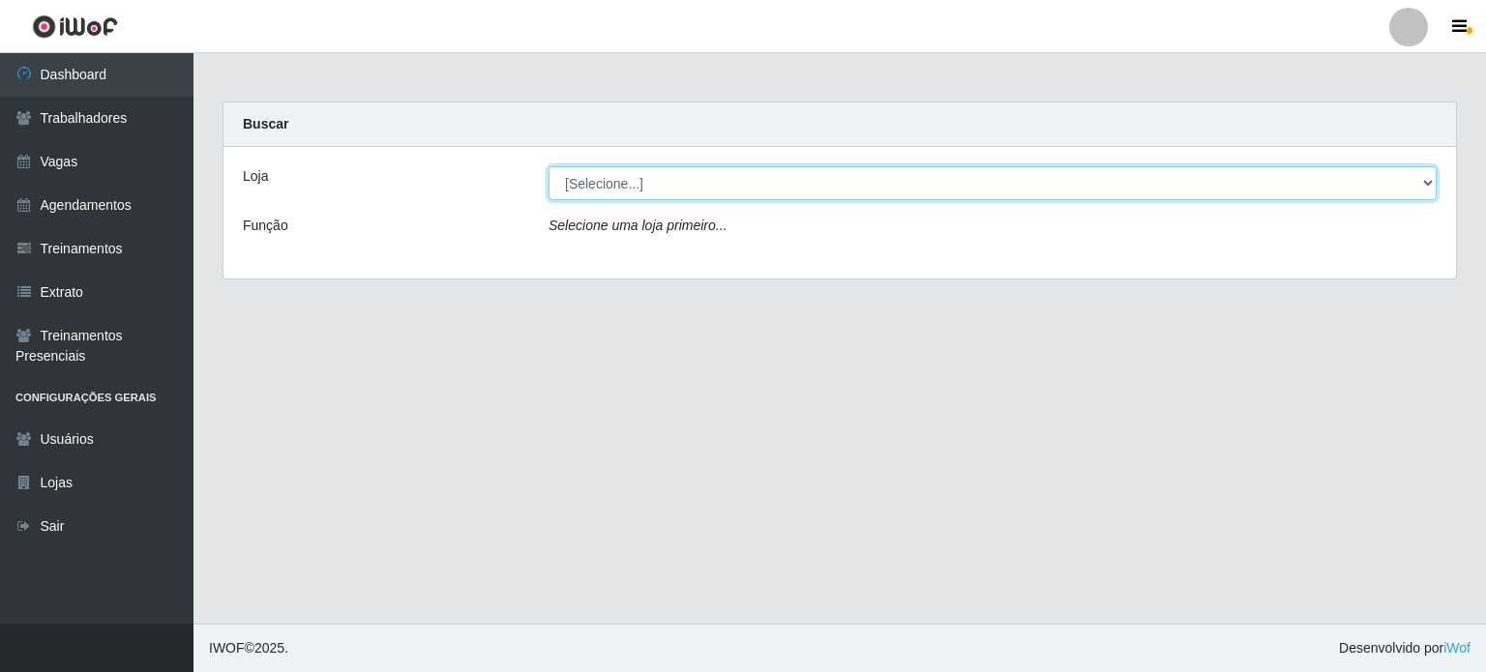
click at [608, 185] on select "[Selecione...] Corte Fácil - Unidade Planalto" at bounding box center [993, 183] width 888 height 34
select select "202"
click at [549, 166] on select "[Selecione...] Corte Fácil - Unidade Planalto" at bounding box center [993, 183] width 888 height 34
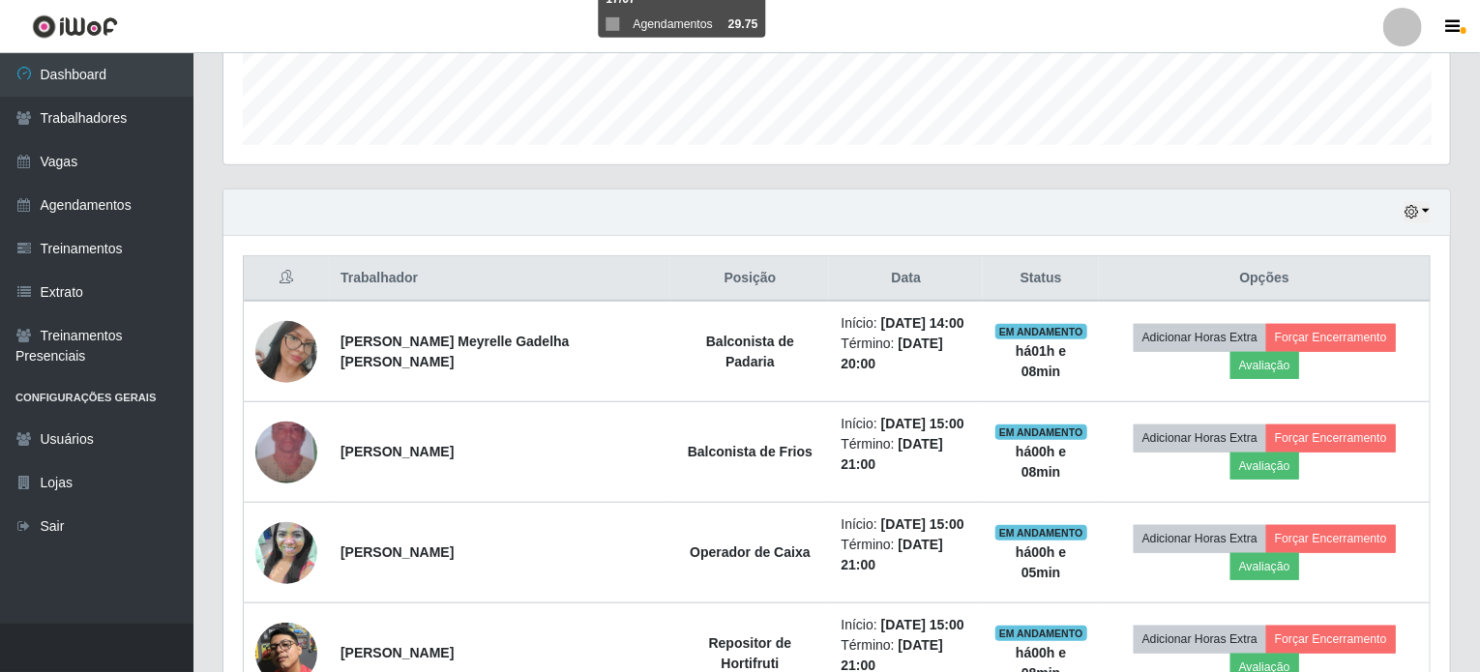
scroll to position [581, 0]
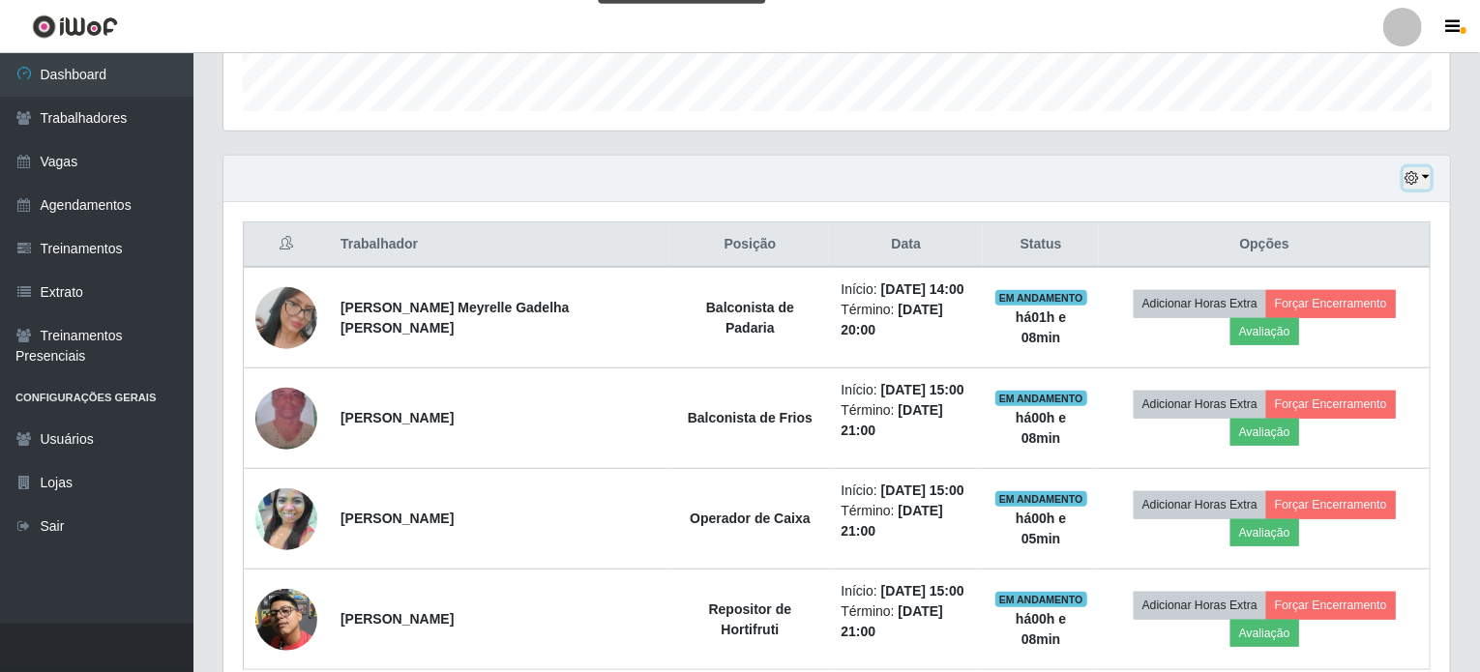
click at [1425, 169] on button "button" at bounding box center [1417, 178] width 27 height 22
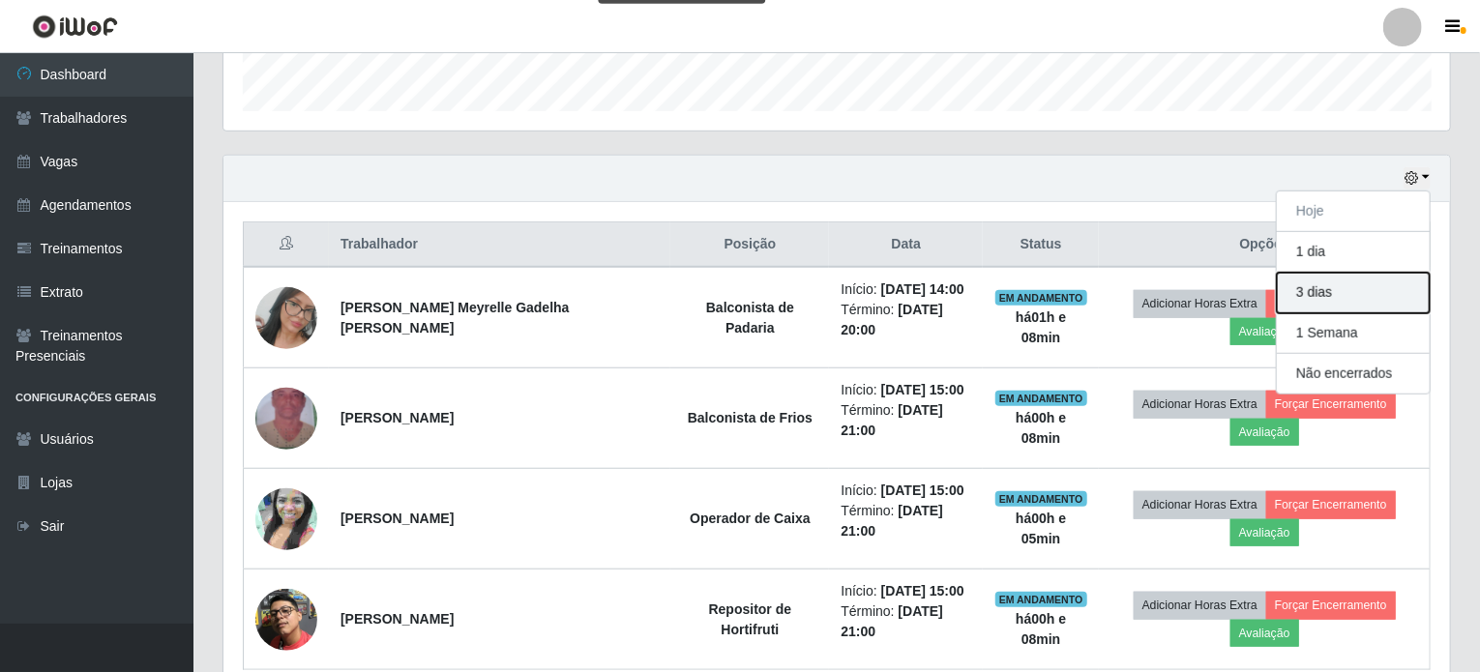
click at [1332, 295] on button "3 dias" at bounding box center [1353, 293] width 153 height 41
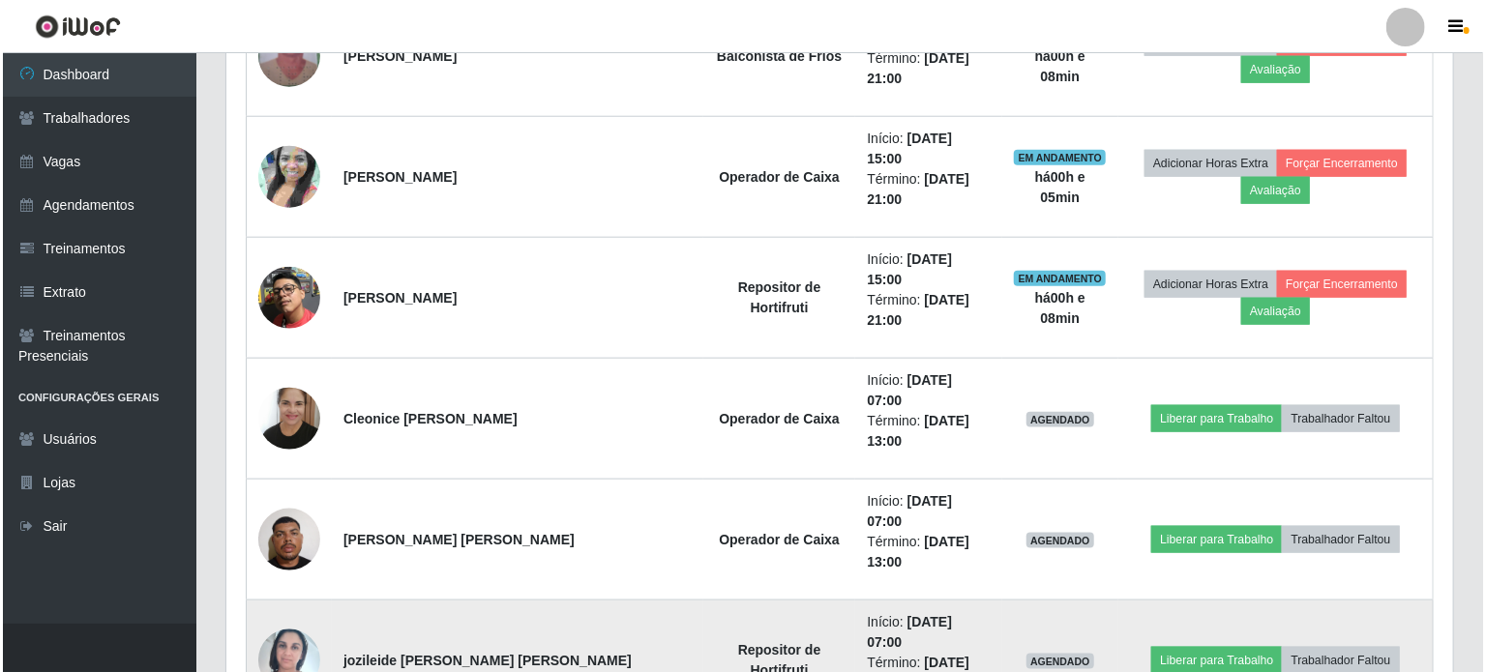
scroll to position [1064, 0]
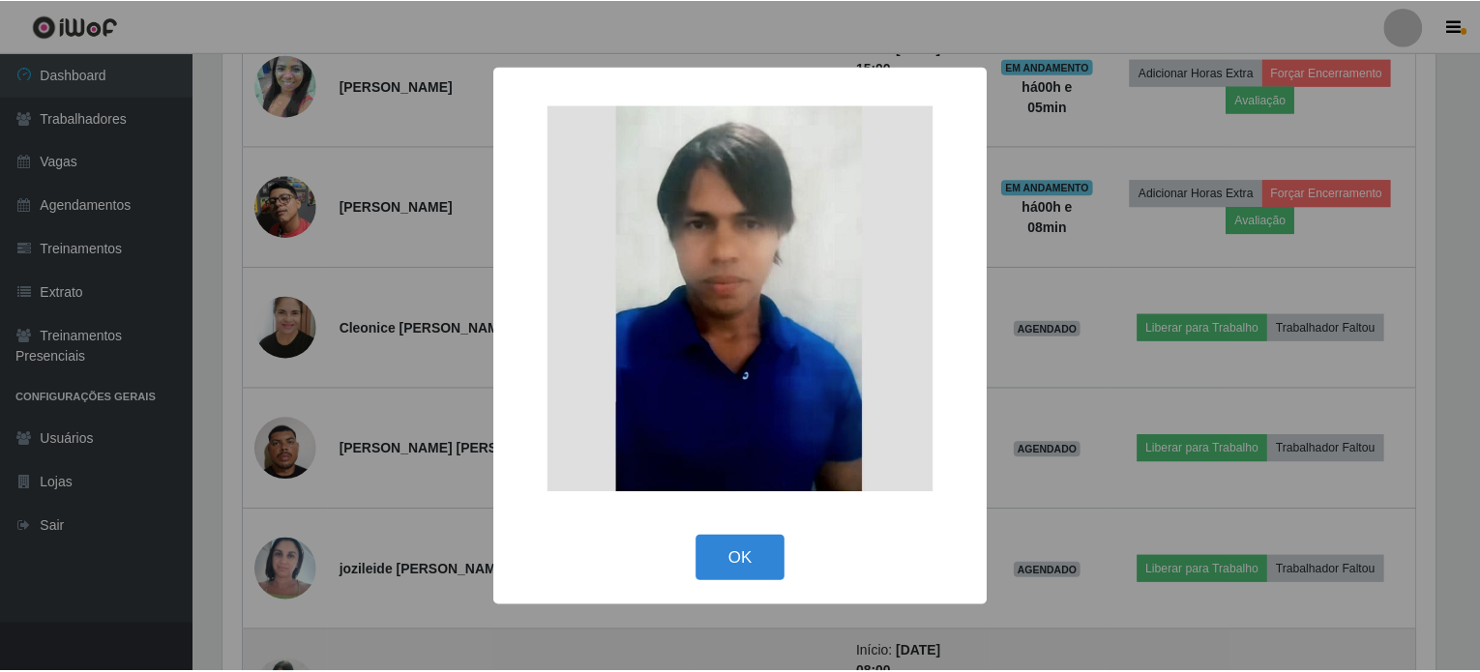
scroll to position [402, 1219]
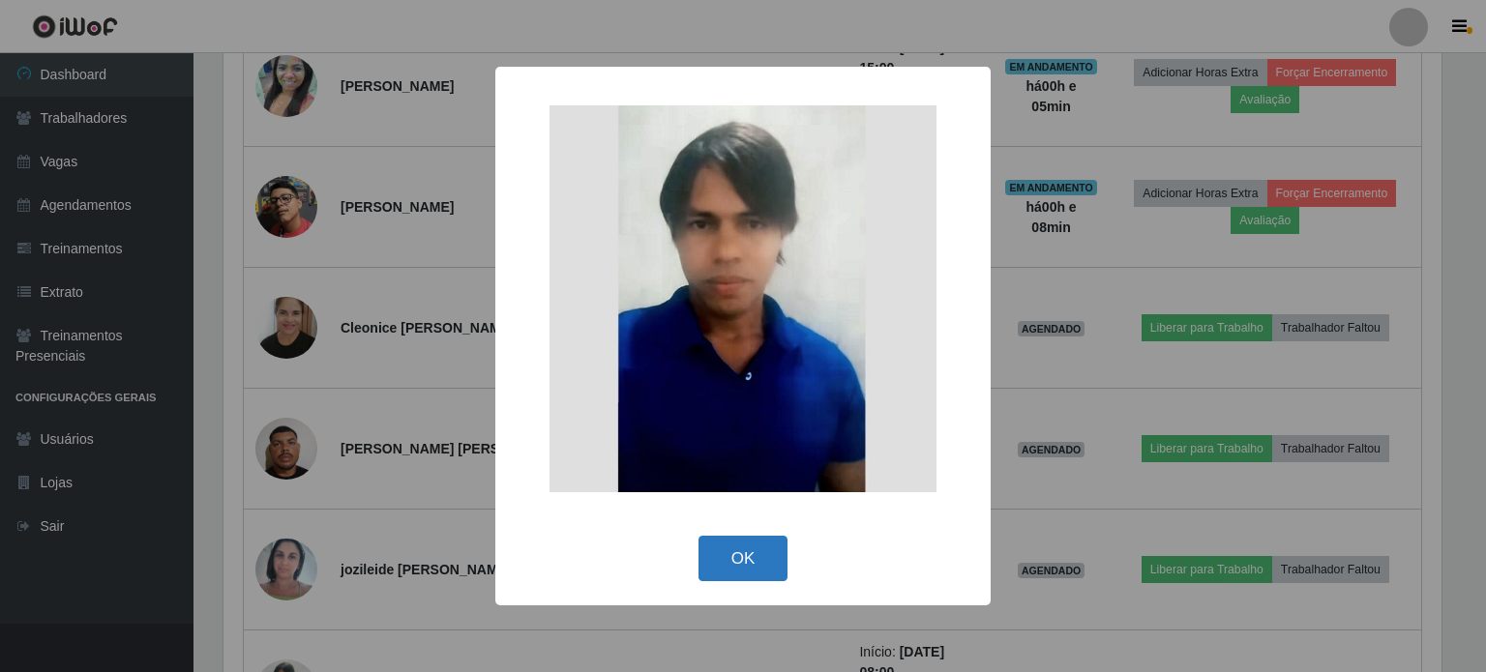
click at [746, 548] on button "OK" at bounding box center [744, 558] width 90 height 45
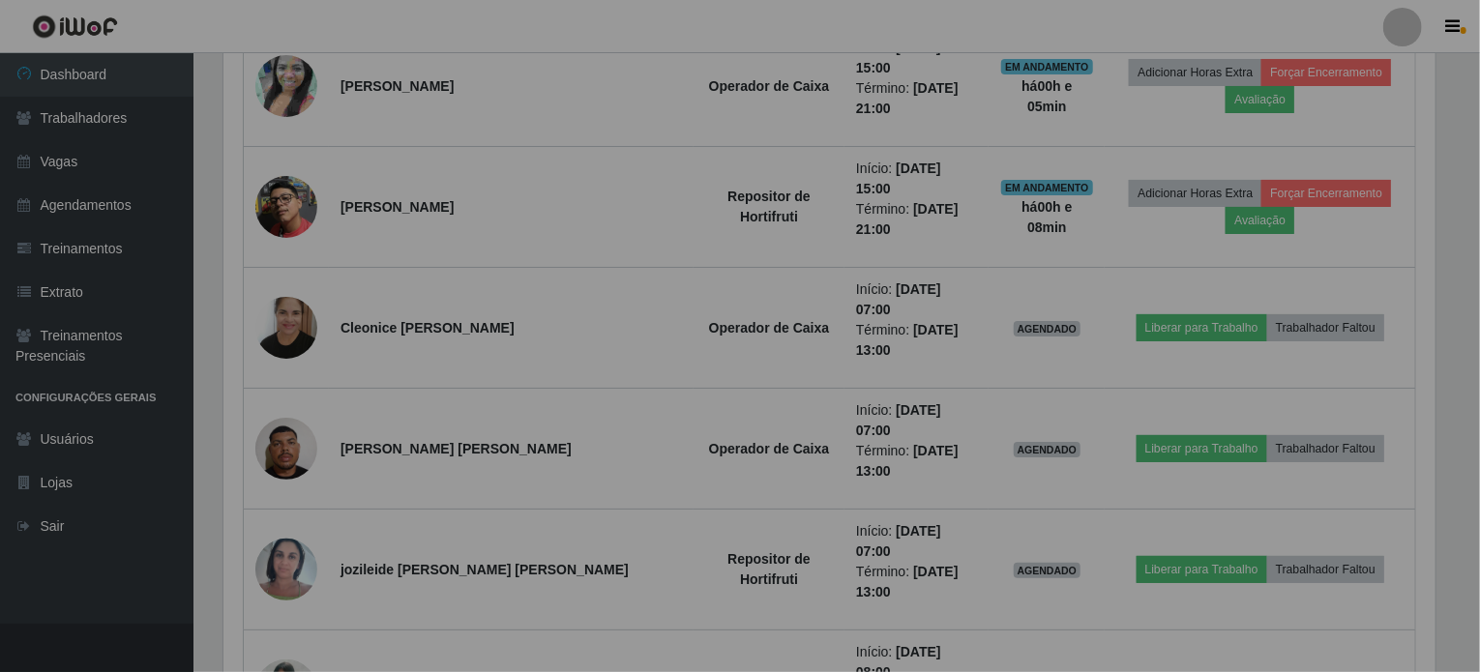
scroll to position [402, 1227]
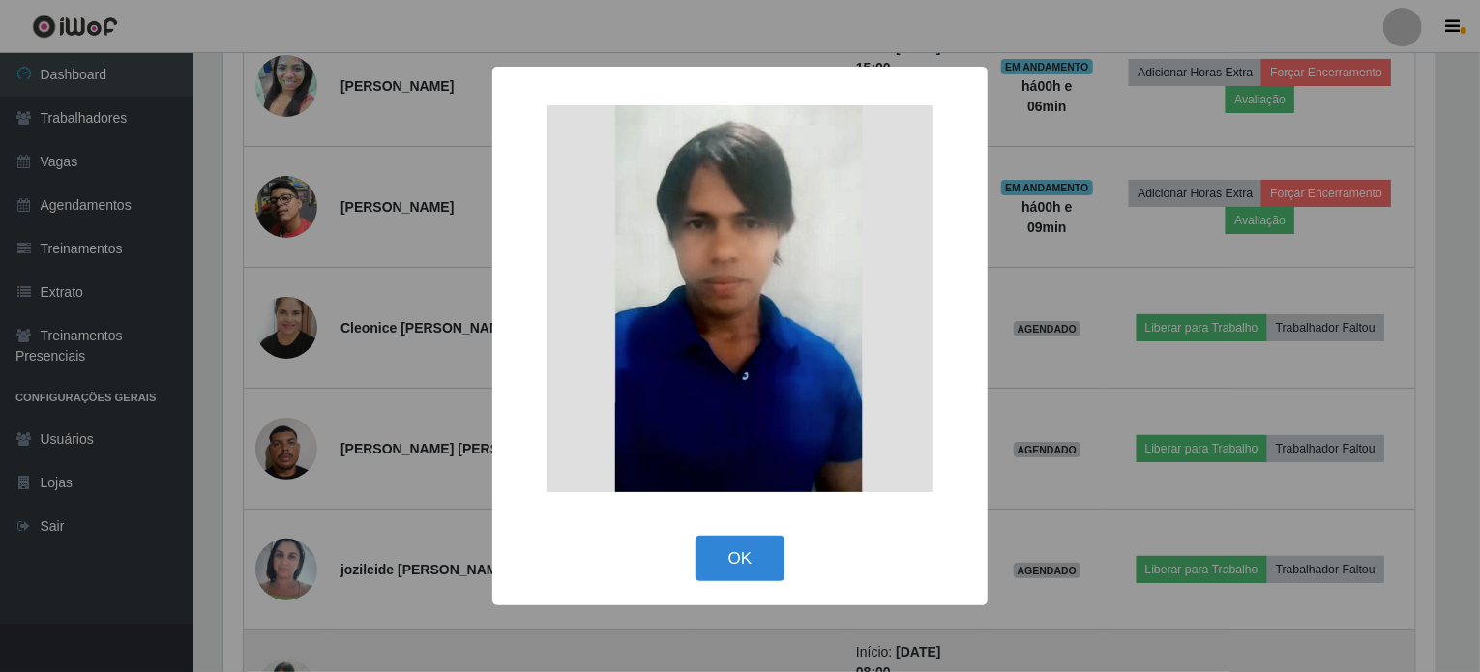
scroll to position [402, 1219]
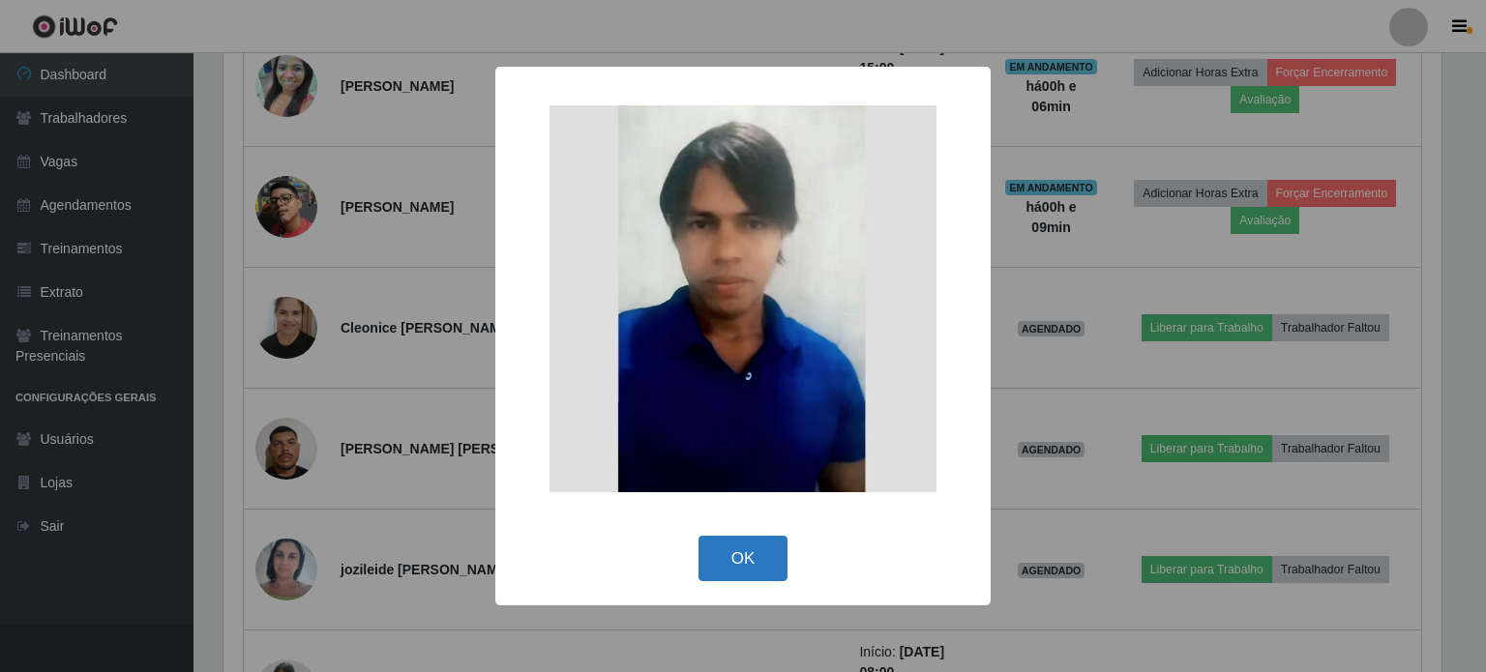
click at [751, 562] on button "OK" at bounding box center [744, 558] width 90 height 45
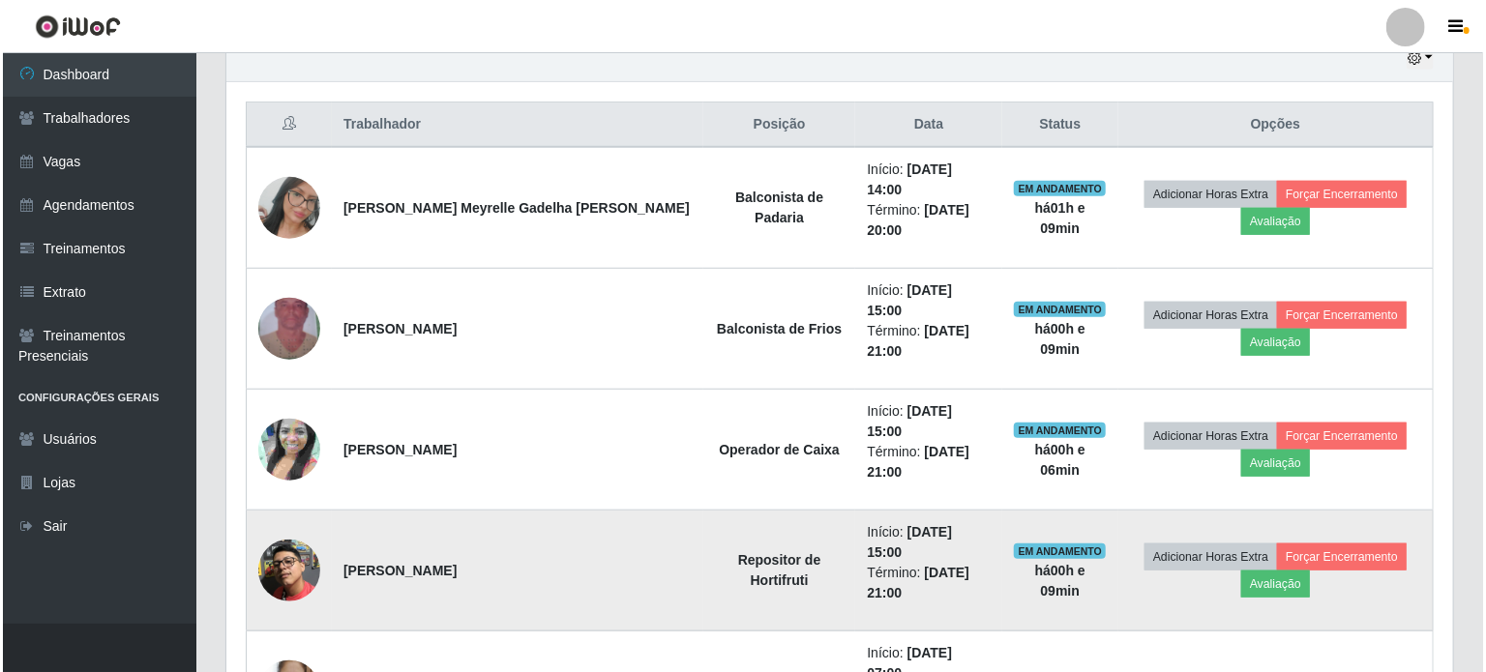
scroll to position [677, 0]
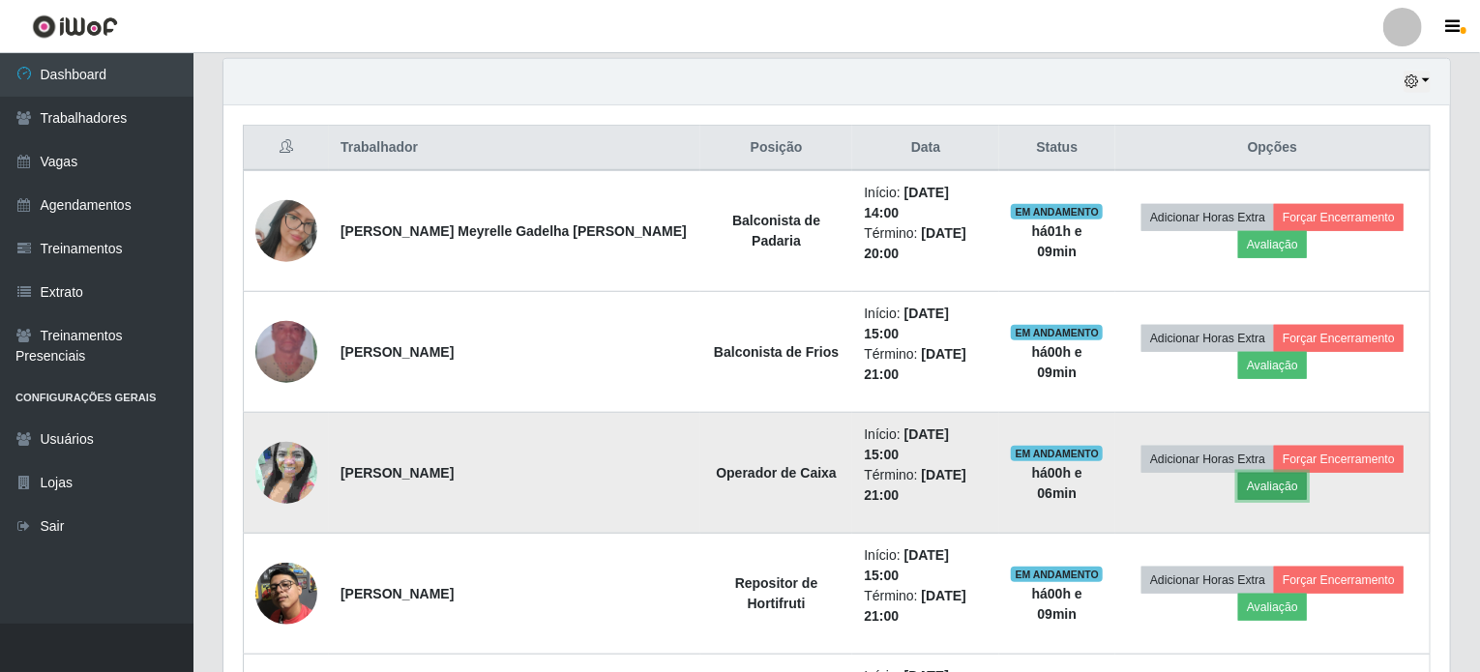
click at [1307, 473] on button "Avaliação" at bounding box center [1273, 486] width 69 height 27
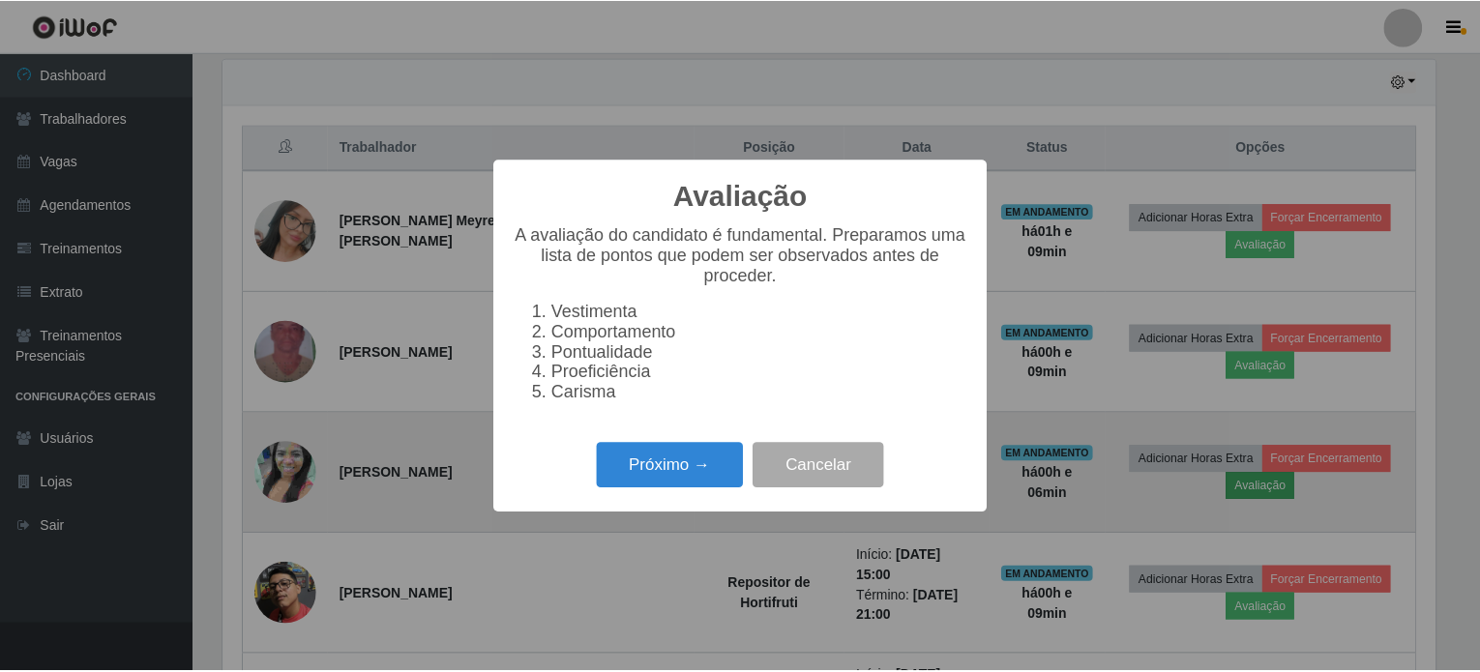
scroll to position [402, 1219]
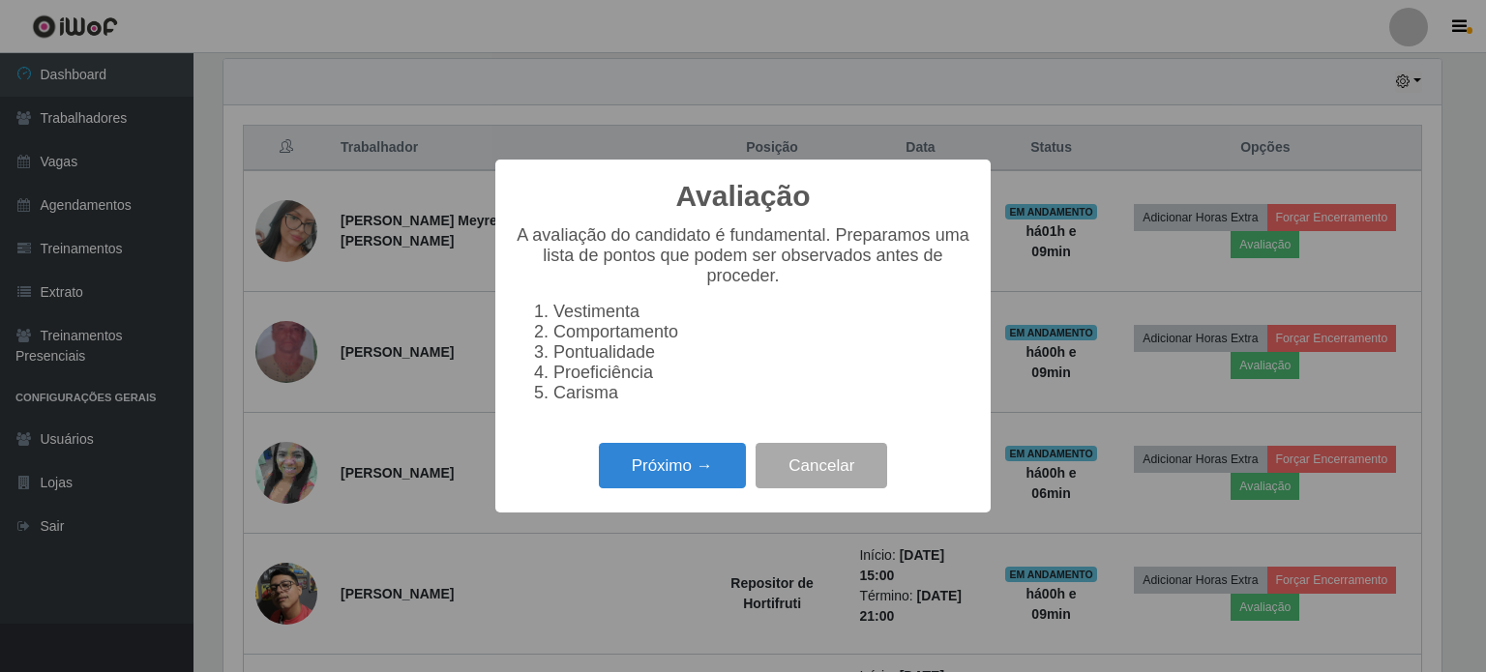
click at [895, 70] on div "Avaliação × A avaliação do candidato é fundamental. Preparamos uma lista de pon…" at bounding box center [743, 336] width 1486 height 672
click at [857, 479] on button "Cancelar" at bounding box center [822, 465] width 132 height 45
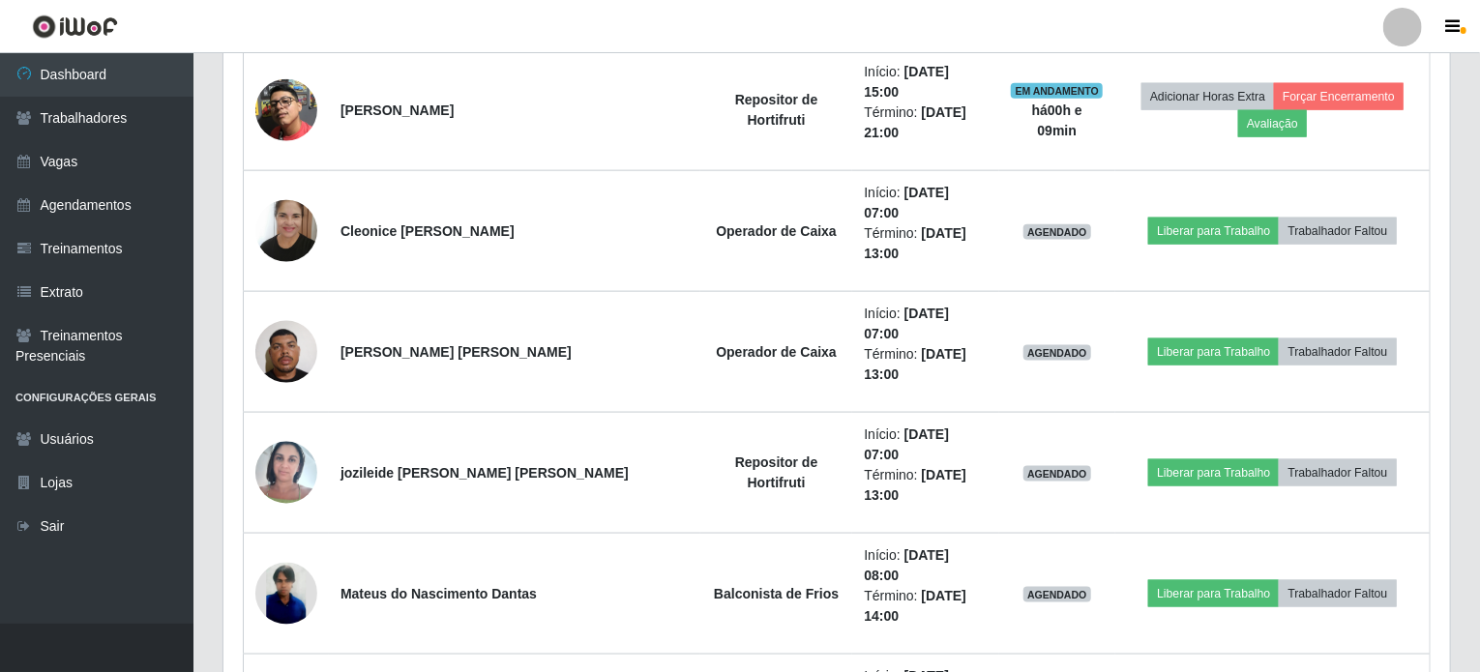
scroll to position [1258, 0]
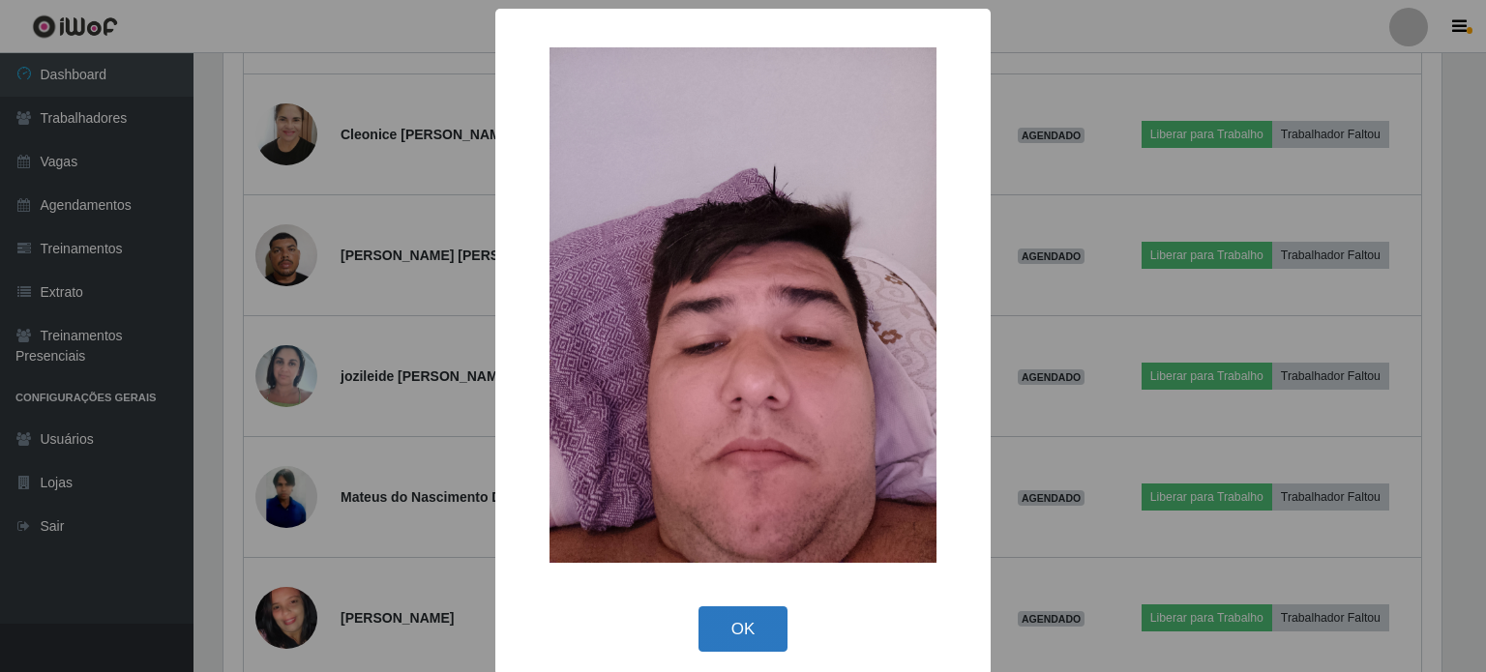
click at [775, 617] on button "OK" at bounding box center [744, 629] width 90 height 45
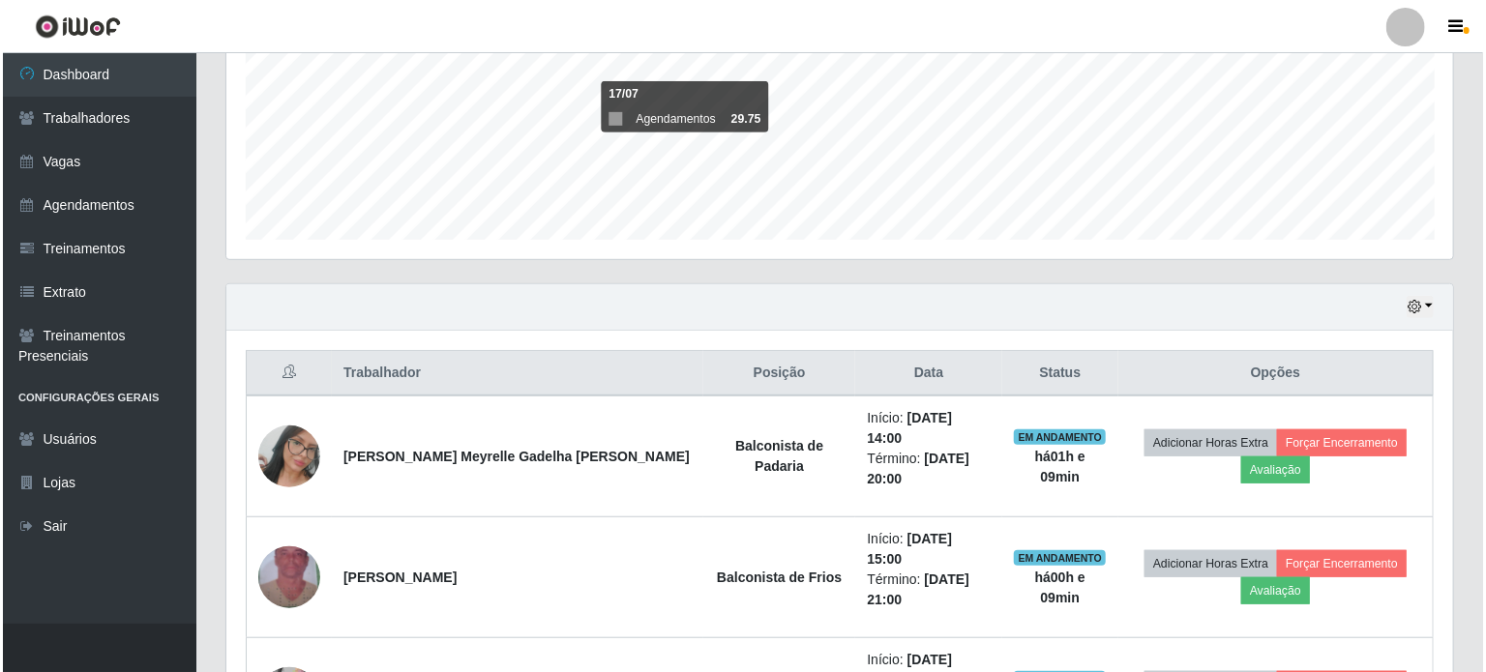
scroll to position [484, 0]
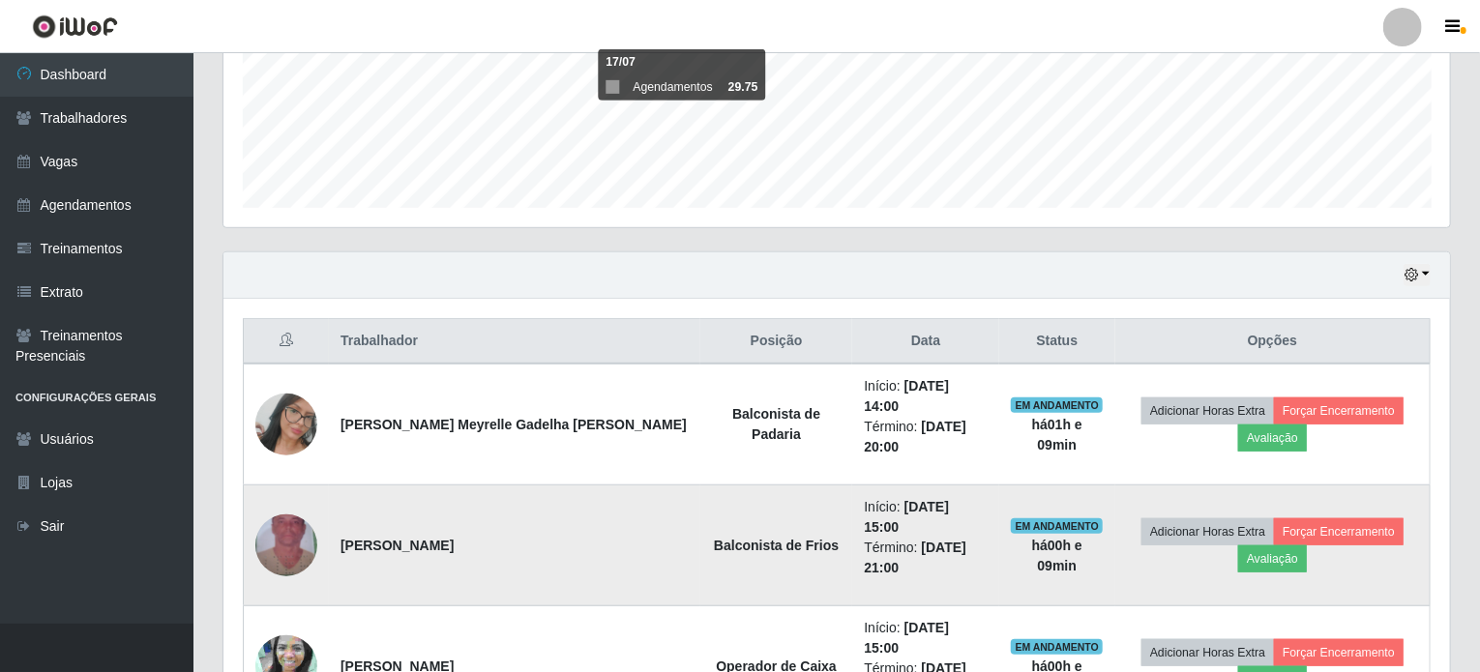
click at [279, 491] on img at bounding box center [286, 546] width 62 height 110
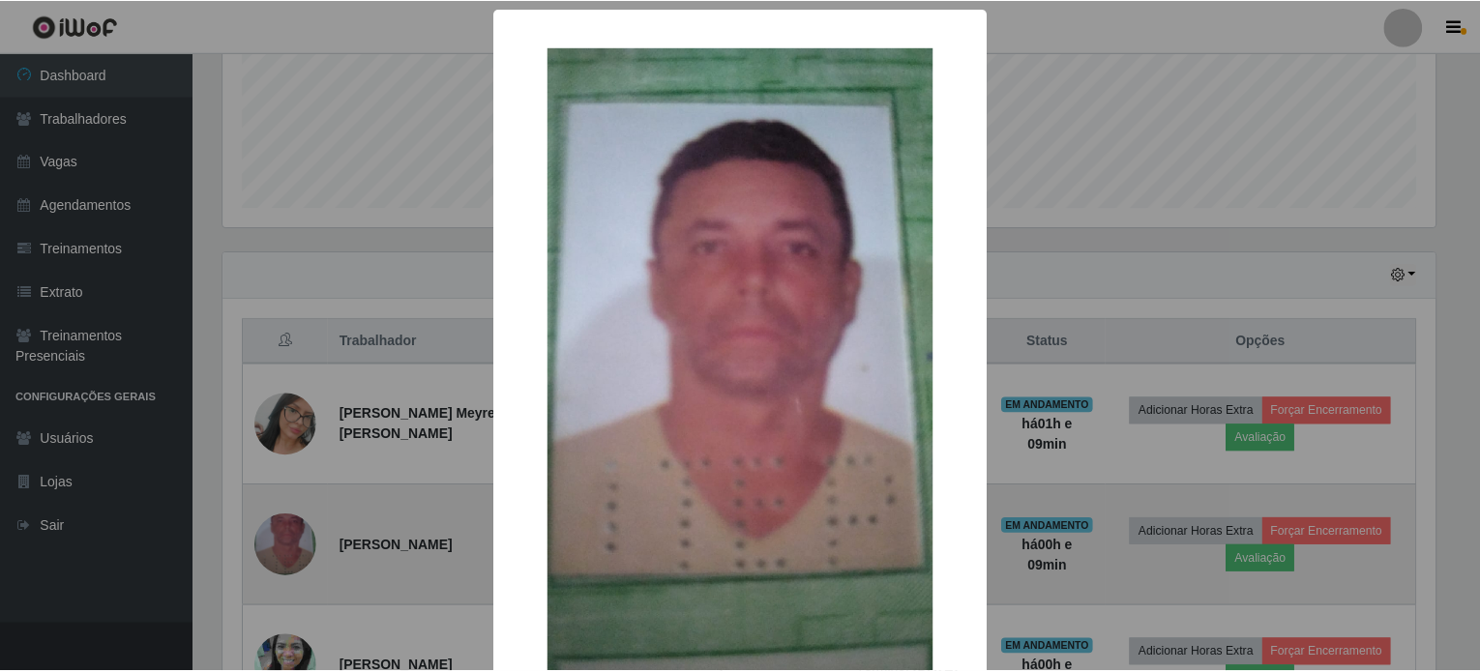
scroll to position [402, 1219]
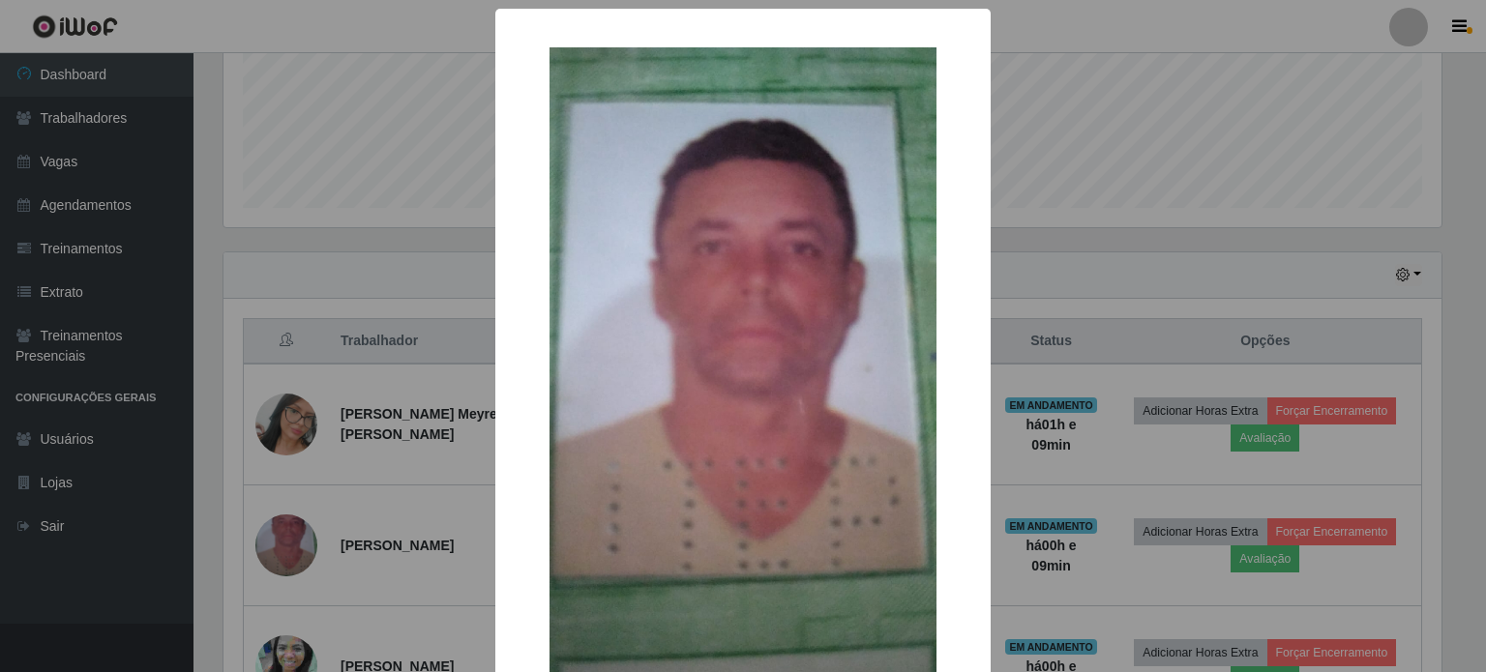
click at [354, 266] on div "× OK Cancel" at bounding box center [743, 336] width 1486 height 672
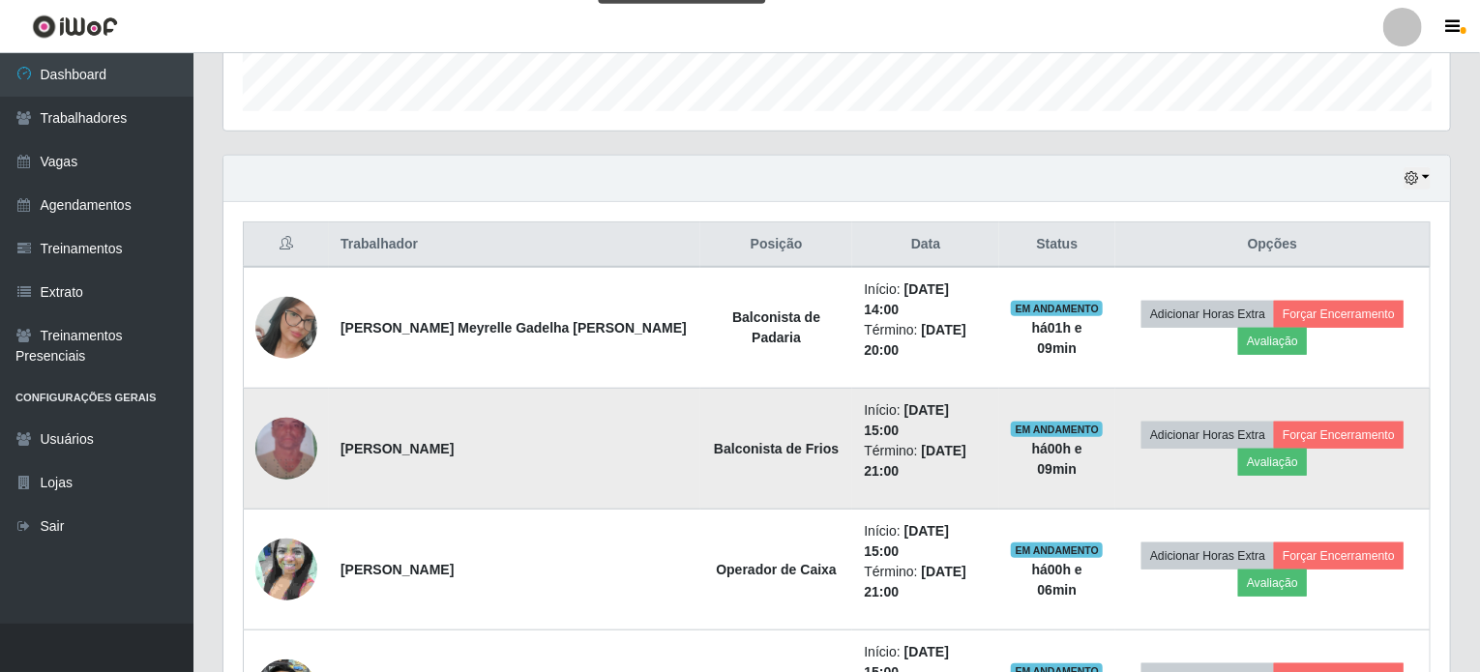
scroll to position [677, 0]
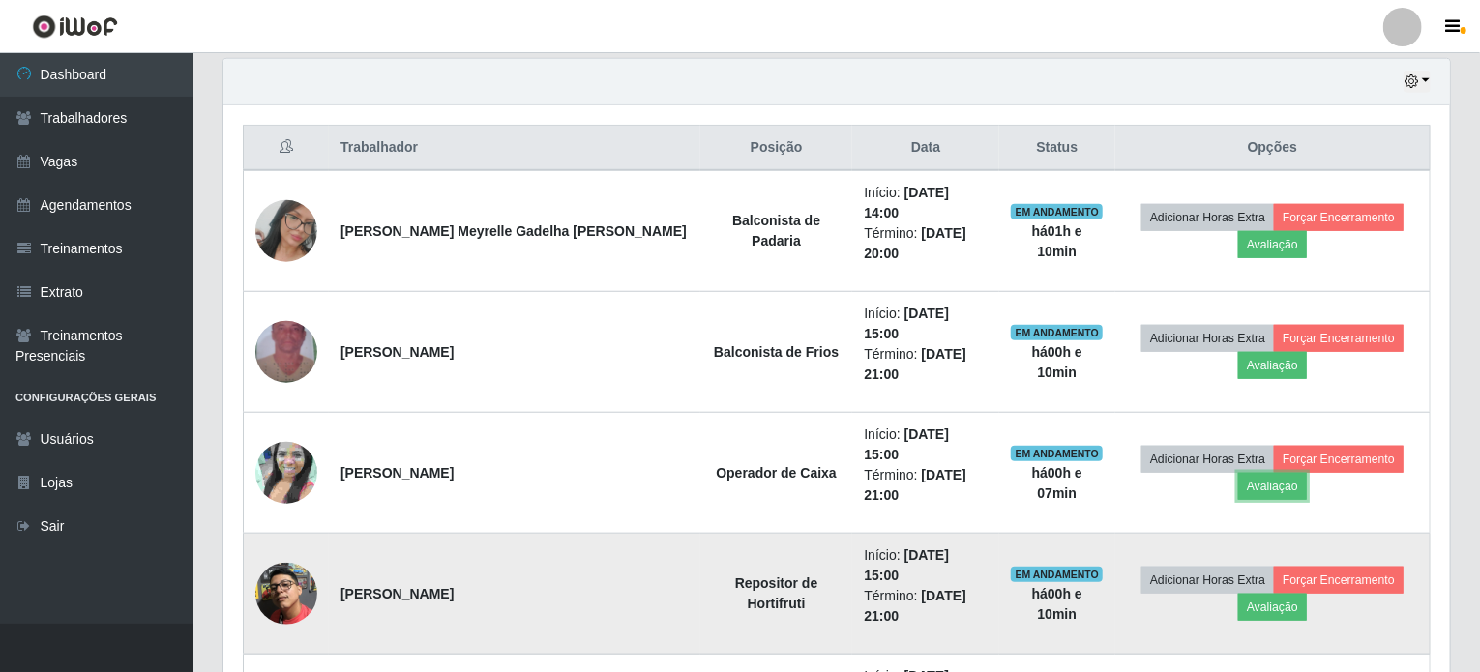
drag, startPoint x: 1386, startPoint y: 379, endPoint x: 734, endPoint y: 444, distance: 654.4
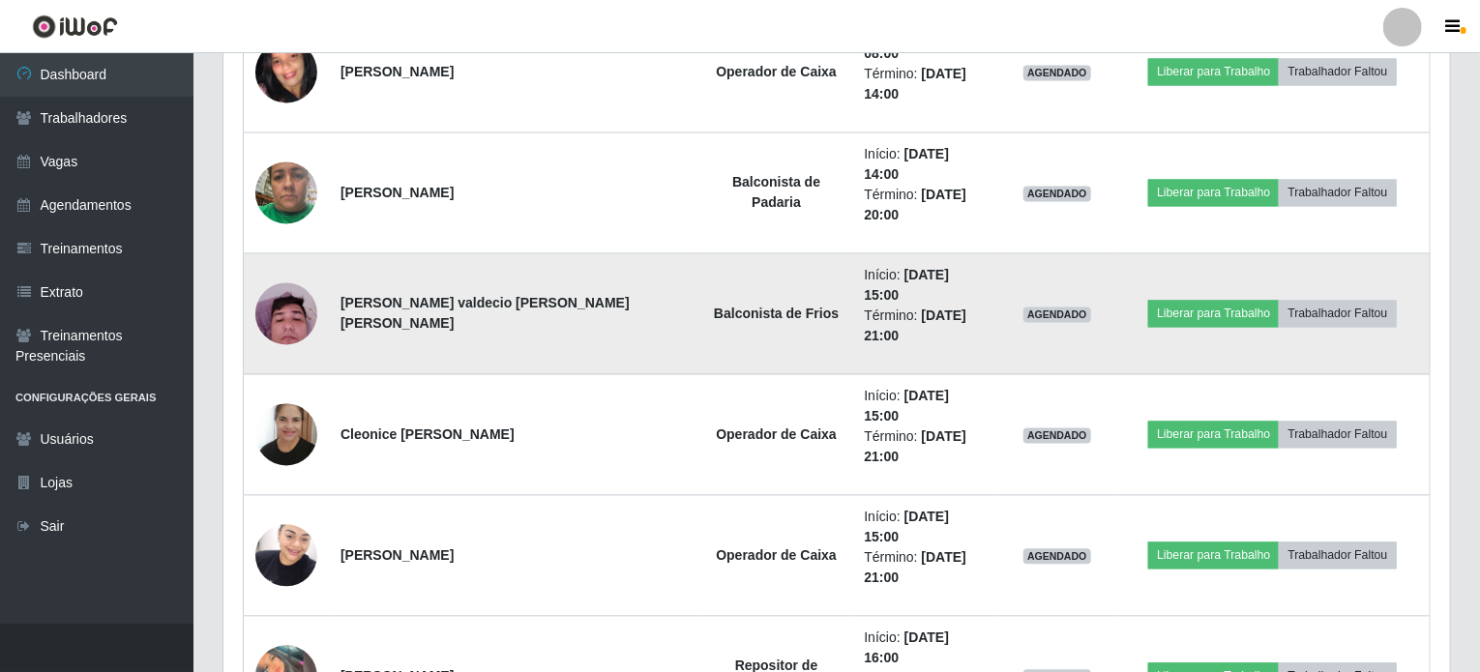
scroll to position [1838, 0]
